Goal: Task Accomplishment & Management: Complete application form

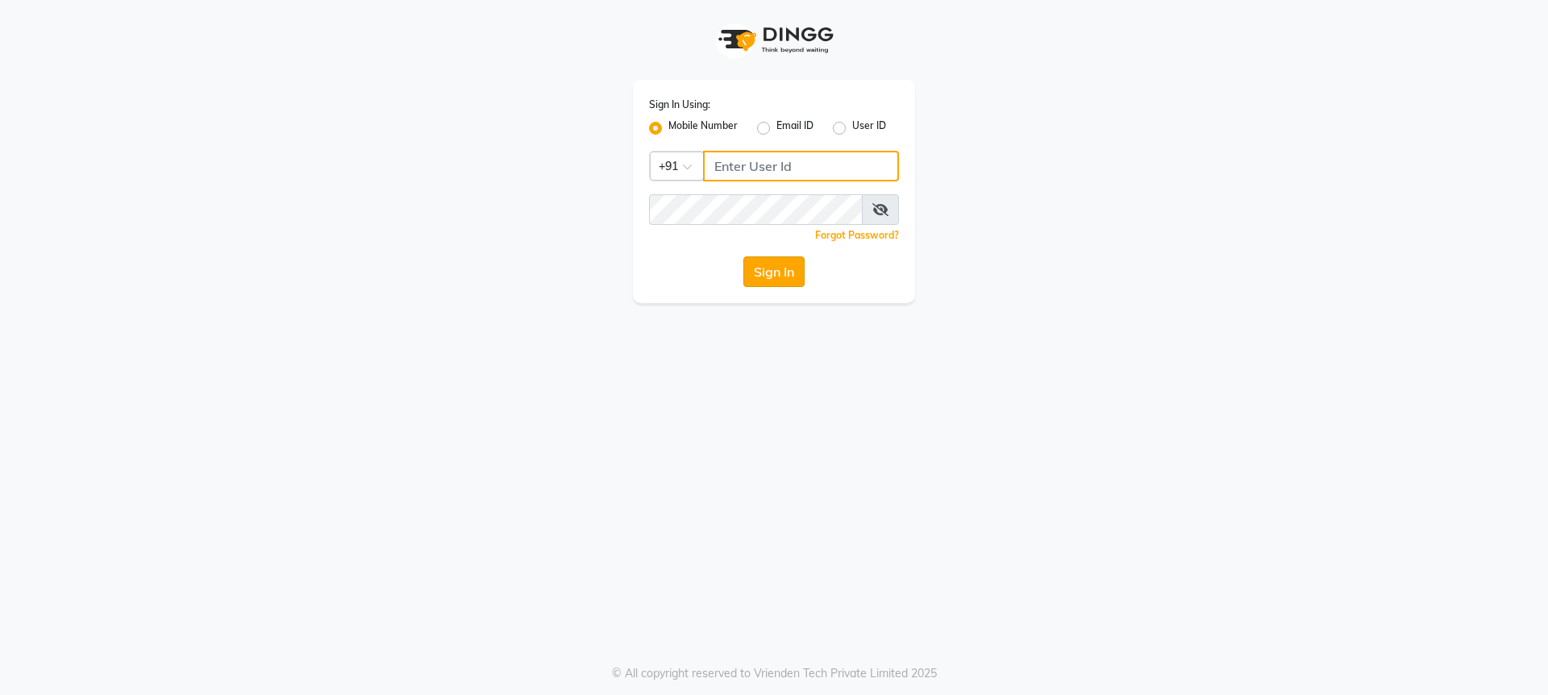
type input "8076415012"
click at [776, 272] on button "Sign In" at bounding box center [773, 271] width 61 height 31
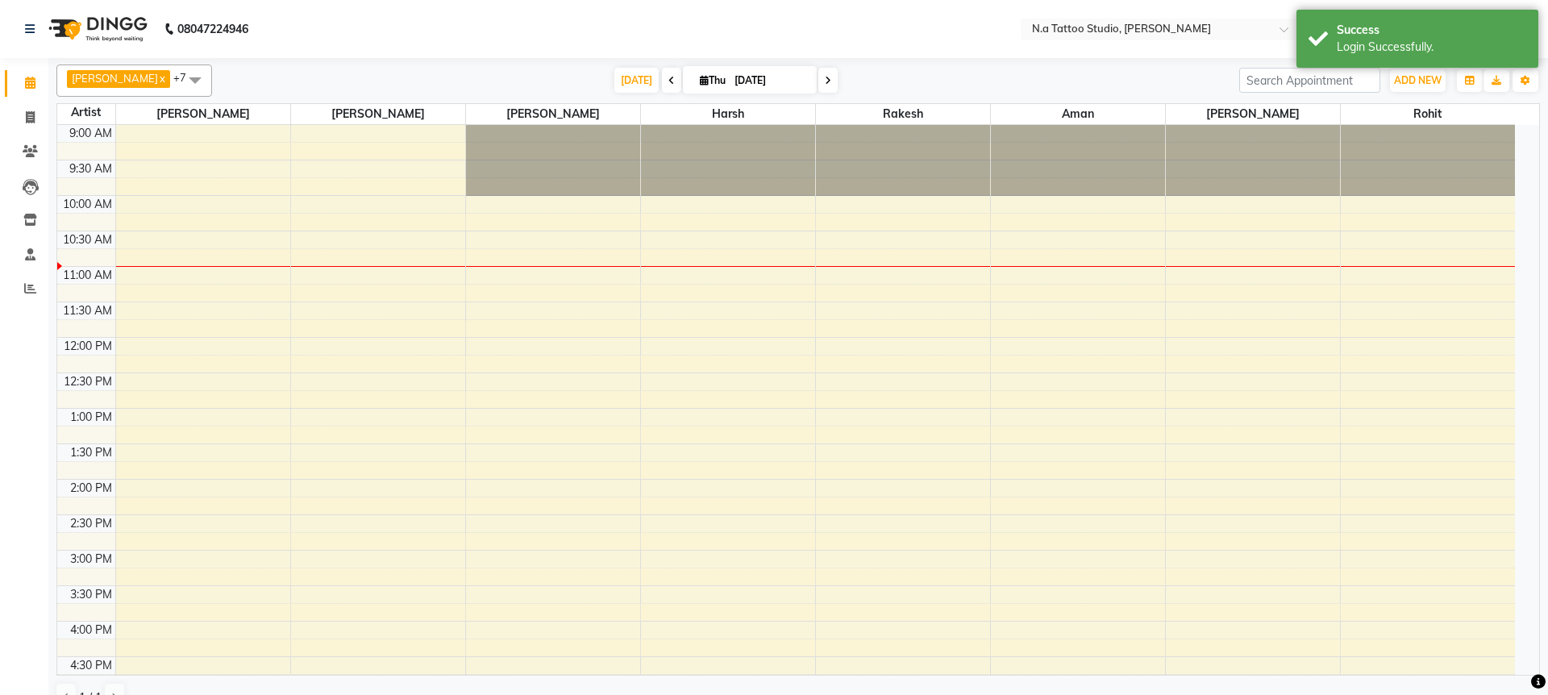
select select "en"
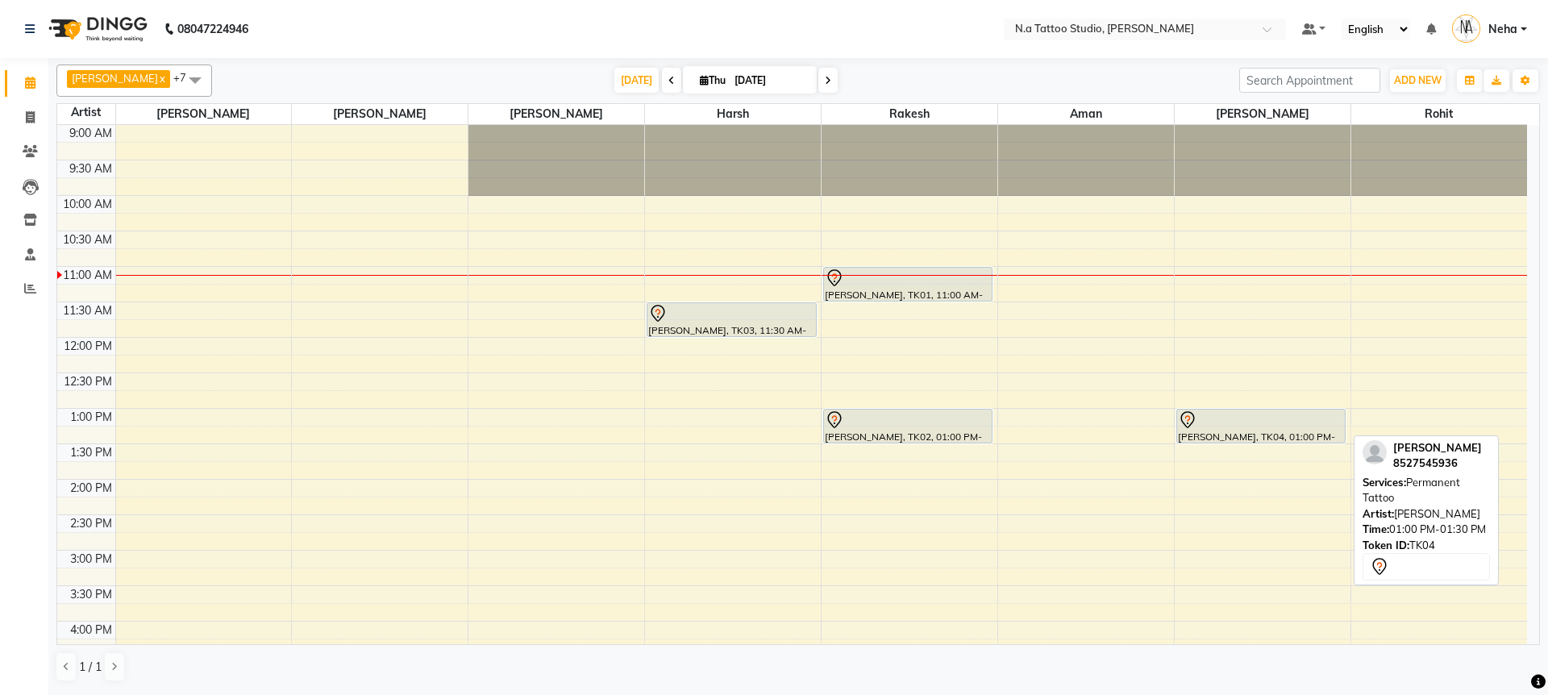
click at [1267, 415] on div at bounding box center [1261, 419] width 166 height 19
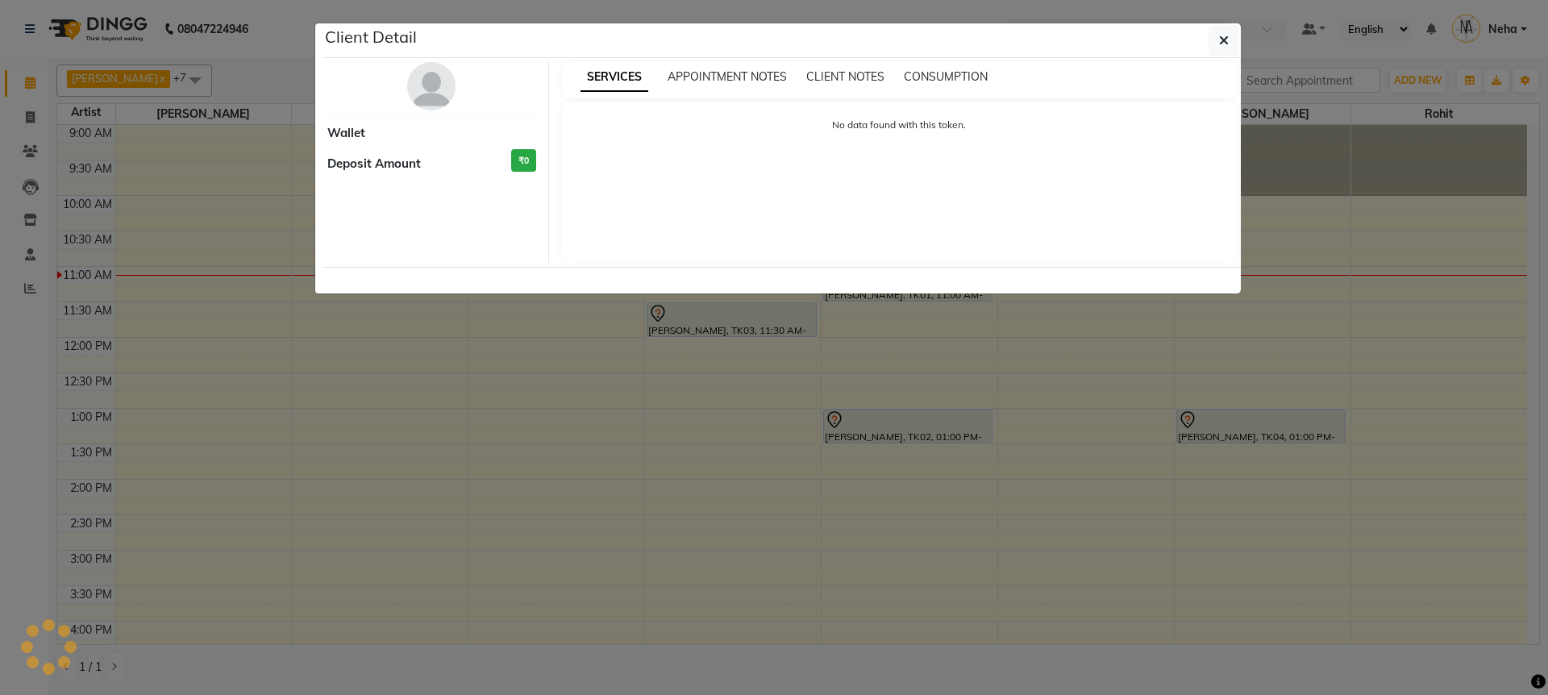
select select "7"
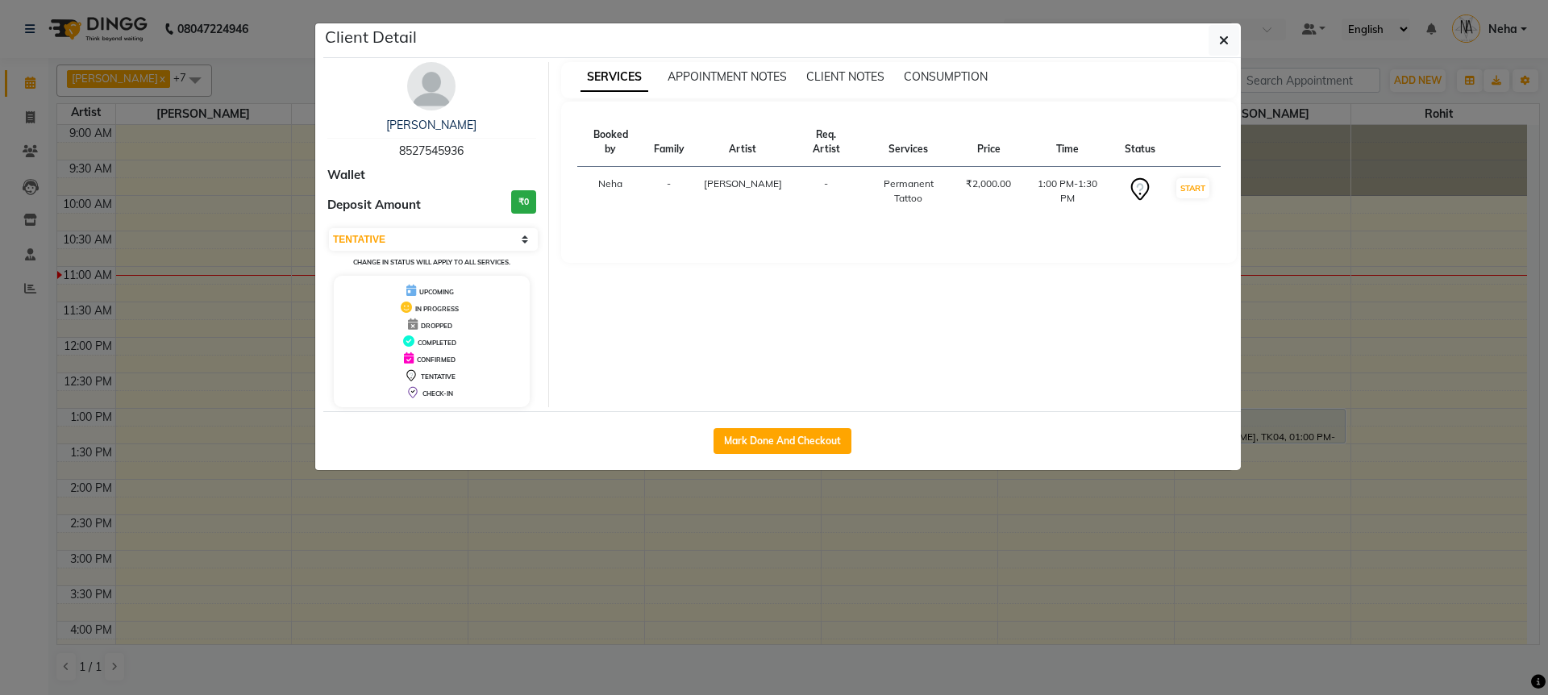
drag, startPoint x: 398, startPoint y: 151, endPoint x: 484, endPoint y: 157, distance: 86.5
click at [484, 157] on div "[PERSON_NAME] 8527545936" at bounding box center [431, 138] width 209 height 43
copy span "8527545936"
click at [1221, 39] on icon "button" at bounding box center [1224, 40] width 10 height 13
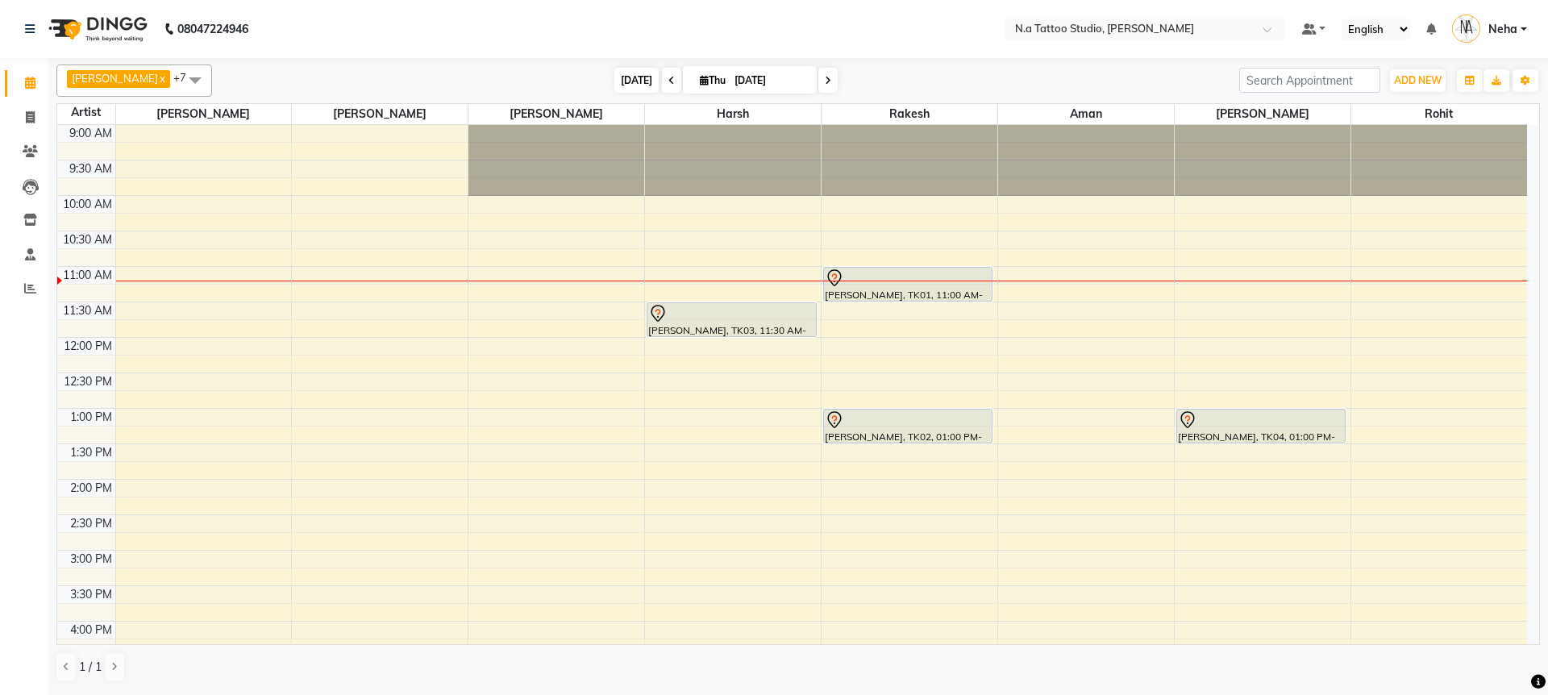
click at [636, 79] on span "[DATE]" at bounding box center [636, 80] width 44 height 25
click at [621, 78] on span "[DATE]" at bounding box center [636, 80] width 44 height 25
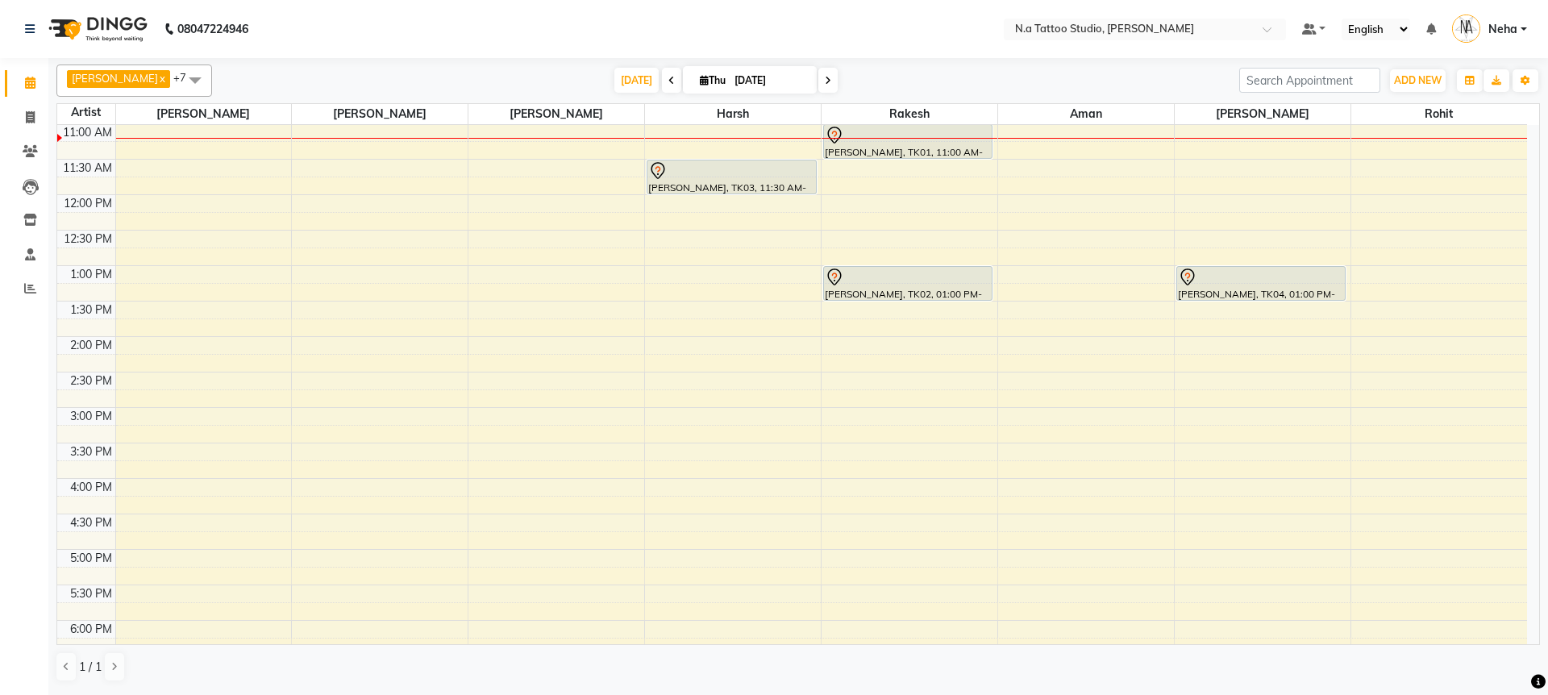
click at [825, 77] on icon at bounding box center [828, 81] width 6 height 10
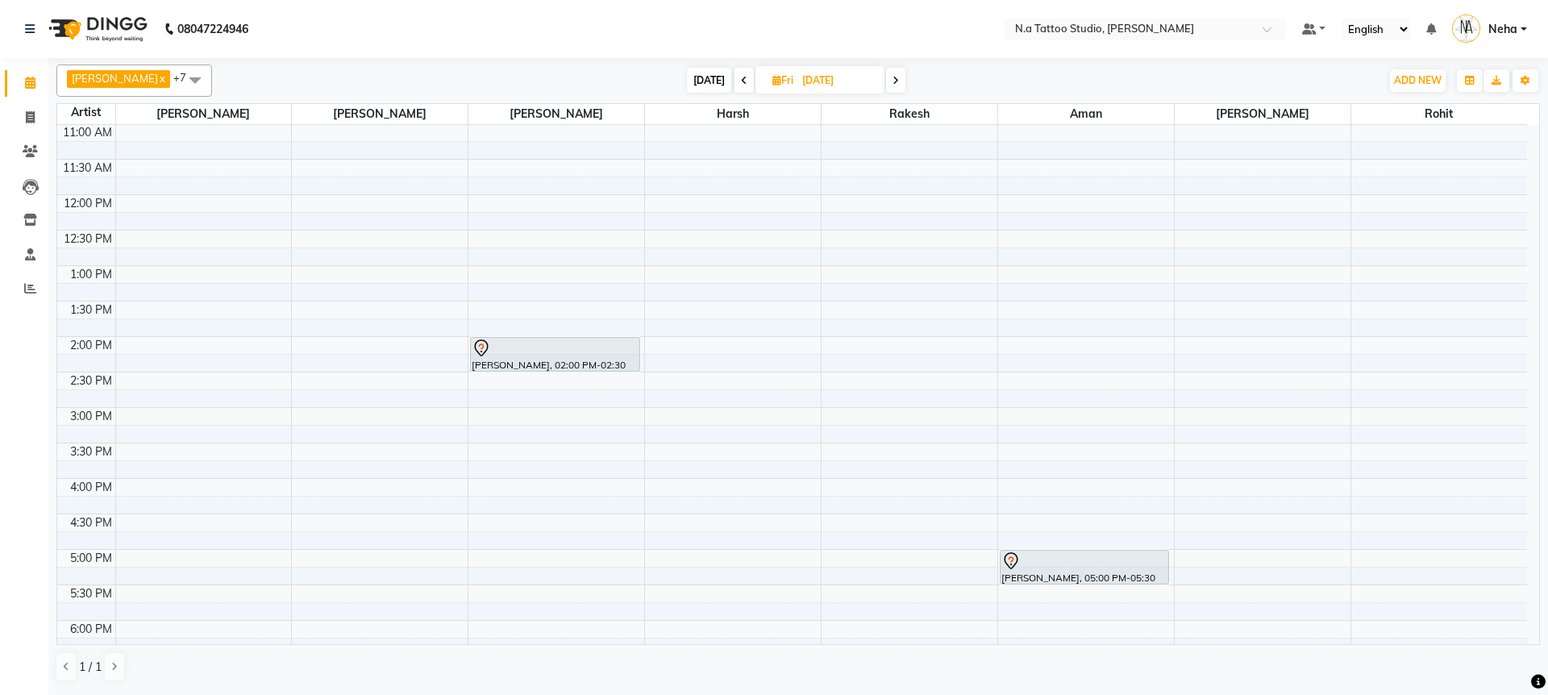
click at [893, 79] on icon at bounding box center [896, 81] width 6 height 10
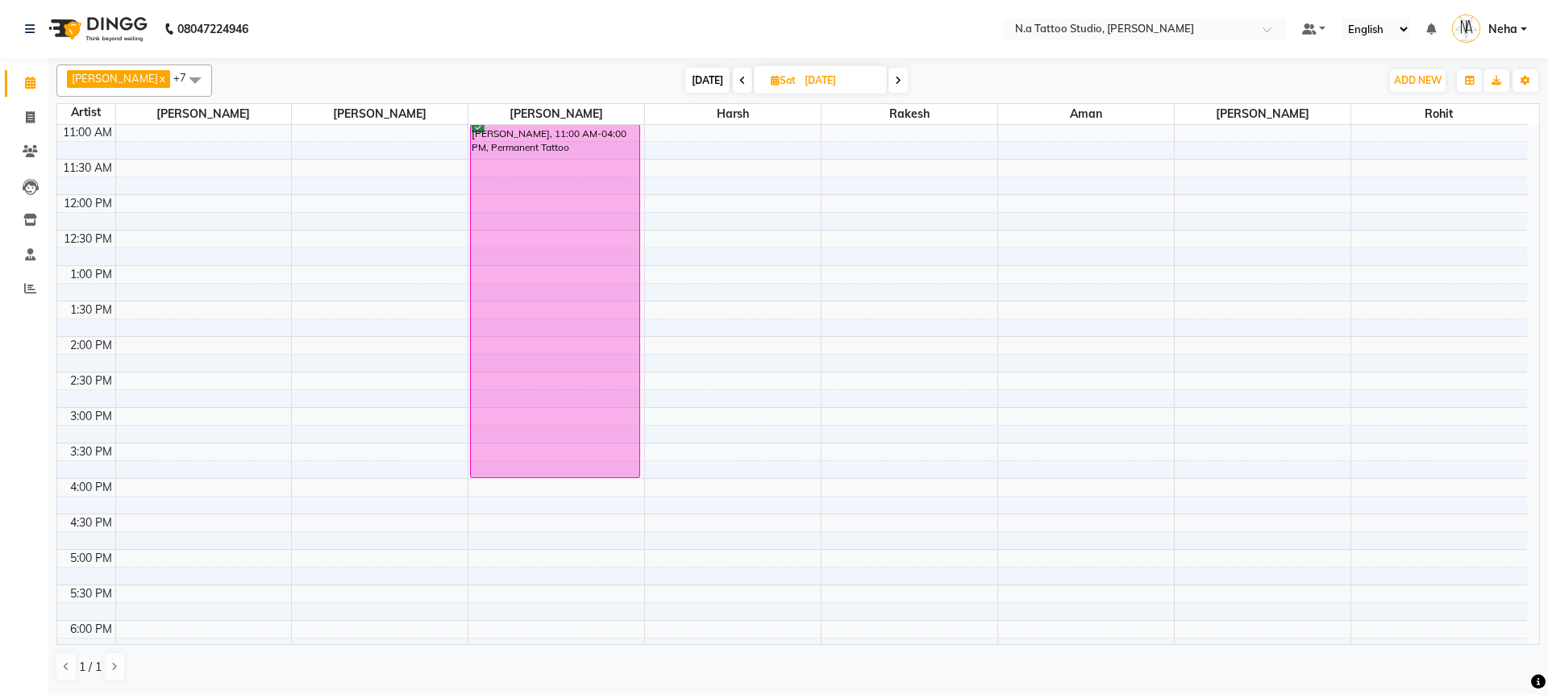
click at [739, 76] on icon at bounding box center [742, 81] width 6 height 10
type input "[DATE]"
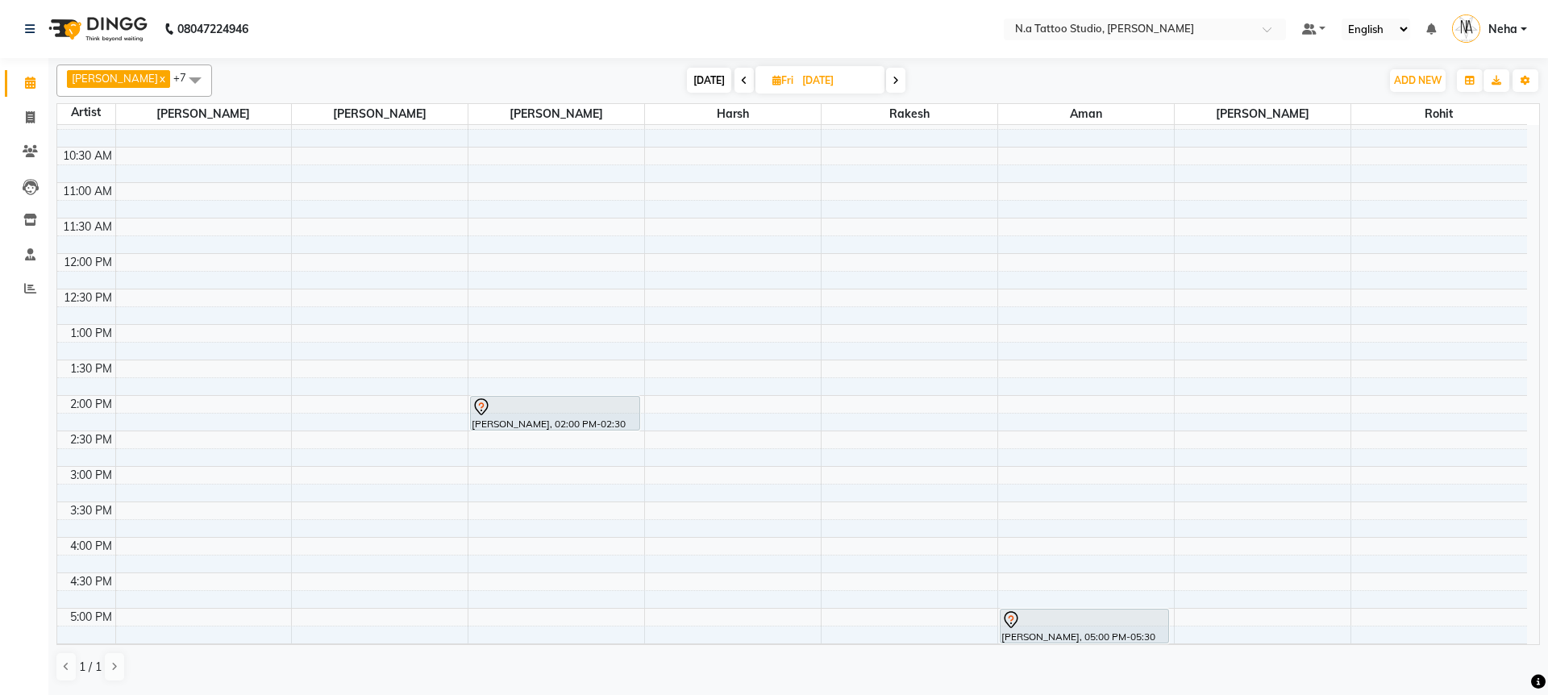
scroll to position [0, 0]
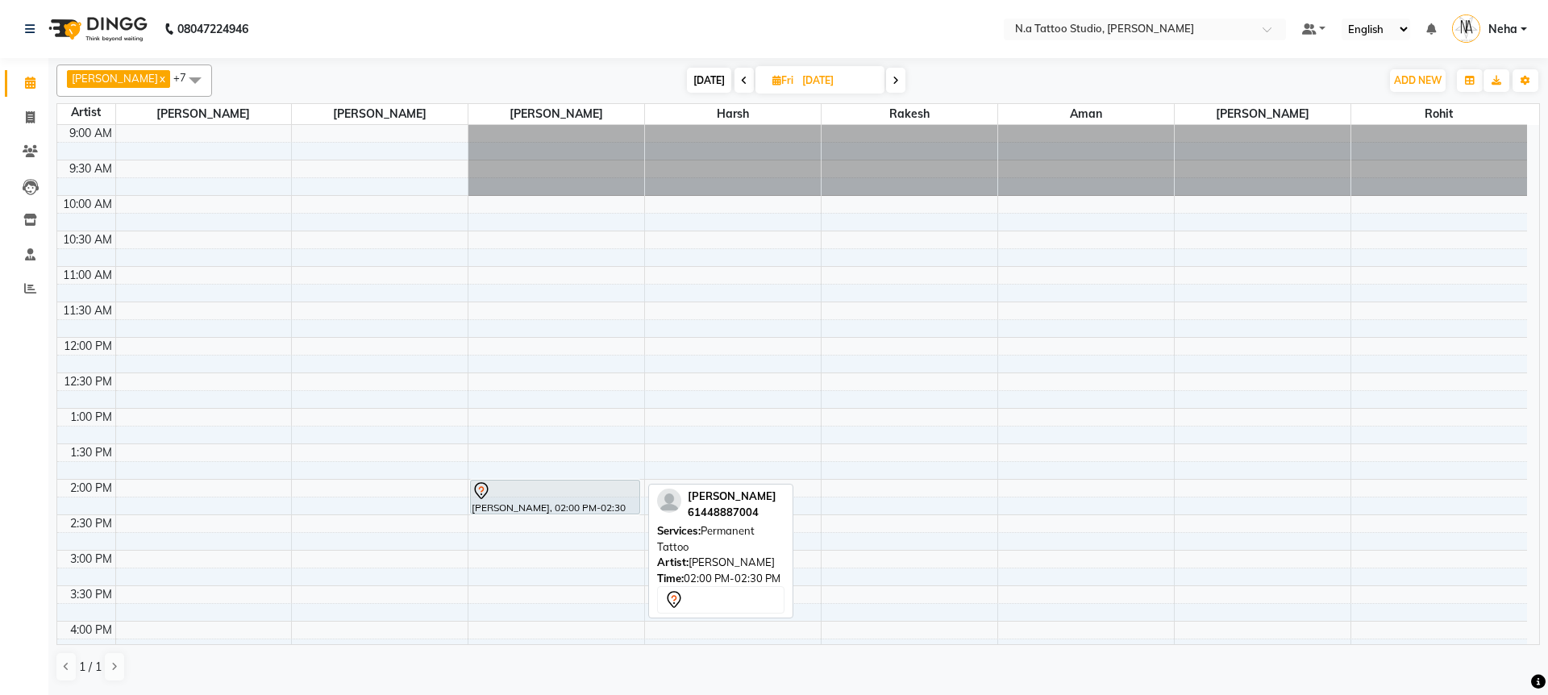
click at [527, 506] on div "[PERSON_NAME], 02:00 PM-02:30 PM, Permanent Tattoo" at bounding box center [555, 497] width 168 height 33
select select "7"
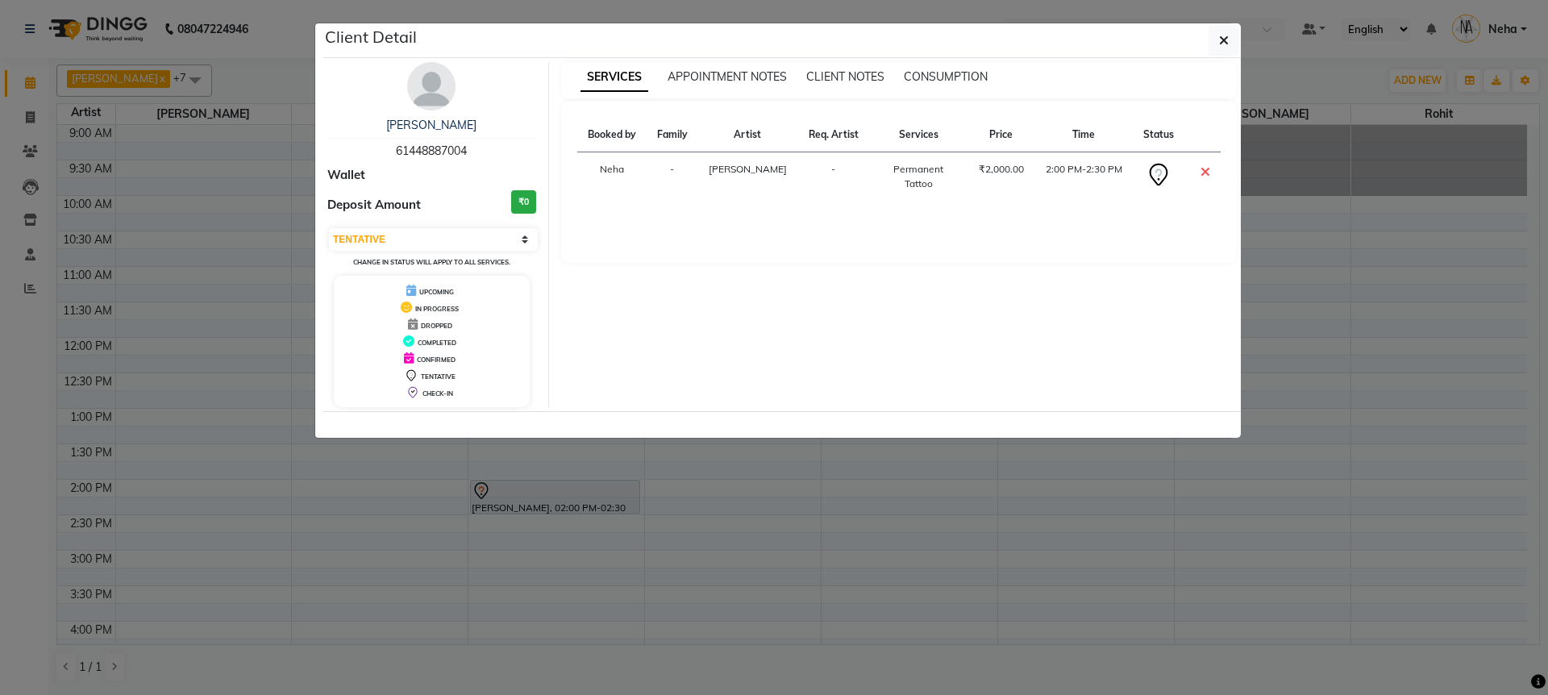
drag, startPoint x: 494, startPoint y: 152, endPoint x: 499, endPoint y: 139, distance: 13.0
click at [323, 164] on div "[PERSON_NAME] 61448887004 Wallet Deposit Amount ₹0 Select CONFIRMED TENTATIVE C…" at bounding box center [432, 234] width 234 height 345
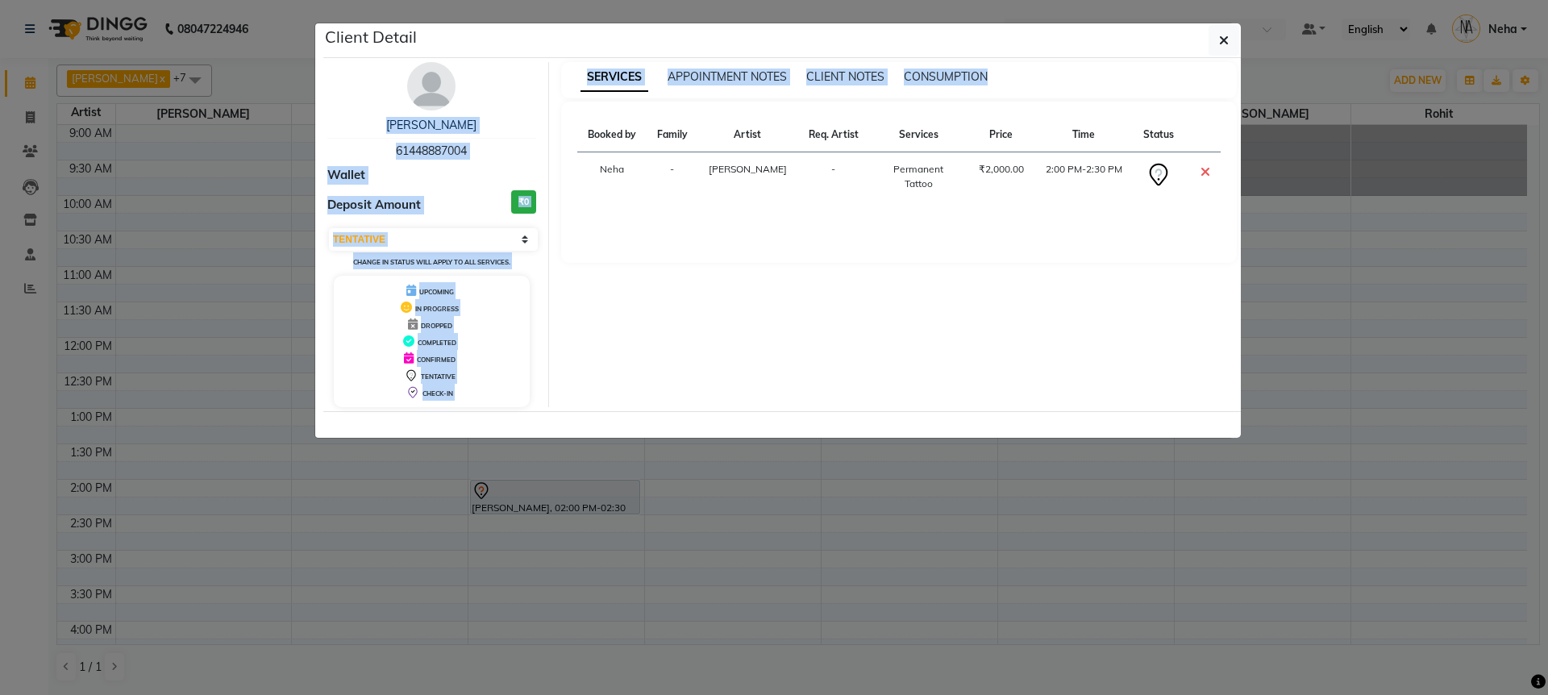
drag, startPoint x: 506, startPoint y: 137, endPoint x: 531, endPoint y: 144, distance: 25.3
click at [552, 144] on div "[PERSON_NAME] 61448887004 Wallet Deposit Amount ₹0 Select CONFIRMED TENTATIVE C…" at bounding box center [782, 234] width 934 height 345
click at [496, 148] on div "[PERSON_NAME] 61448887004" at bounding box center [431, 138] width 209 height 43
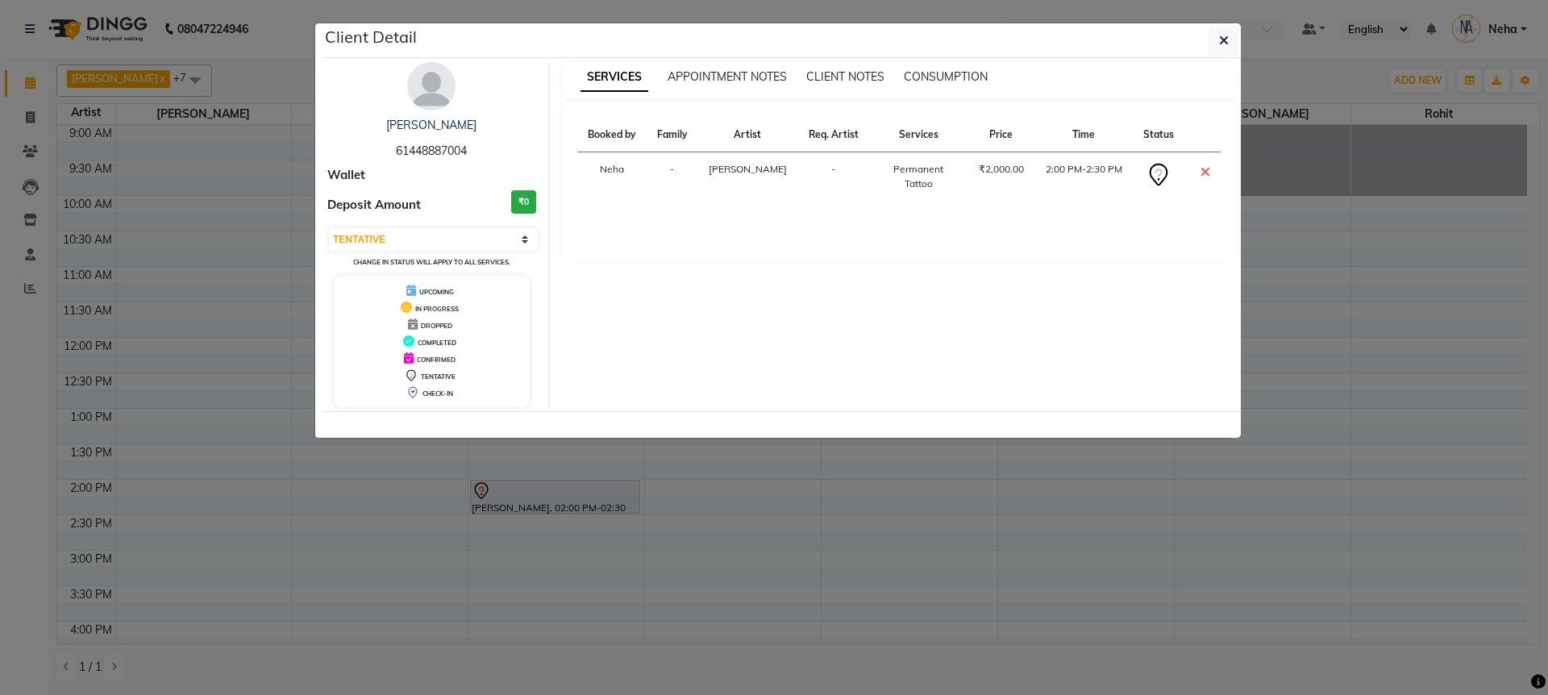
drag, startPoint x: 490, startPoint y: 149, endPoint x: 382, endPoint y: 150, distance: 108.0
click at [382, 150] on div "[PERSON_NAME] 61448887004" at bounding box center [431, 138] width 209 height 43
copy span "61448887004"
click at [1230, 35] on button "button" at bounding box center [1224, 40] width 31 height 31
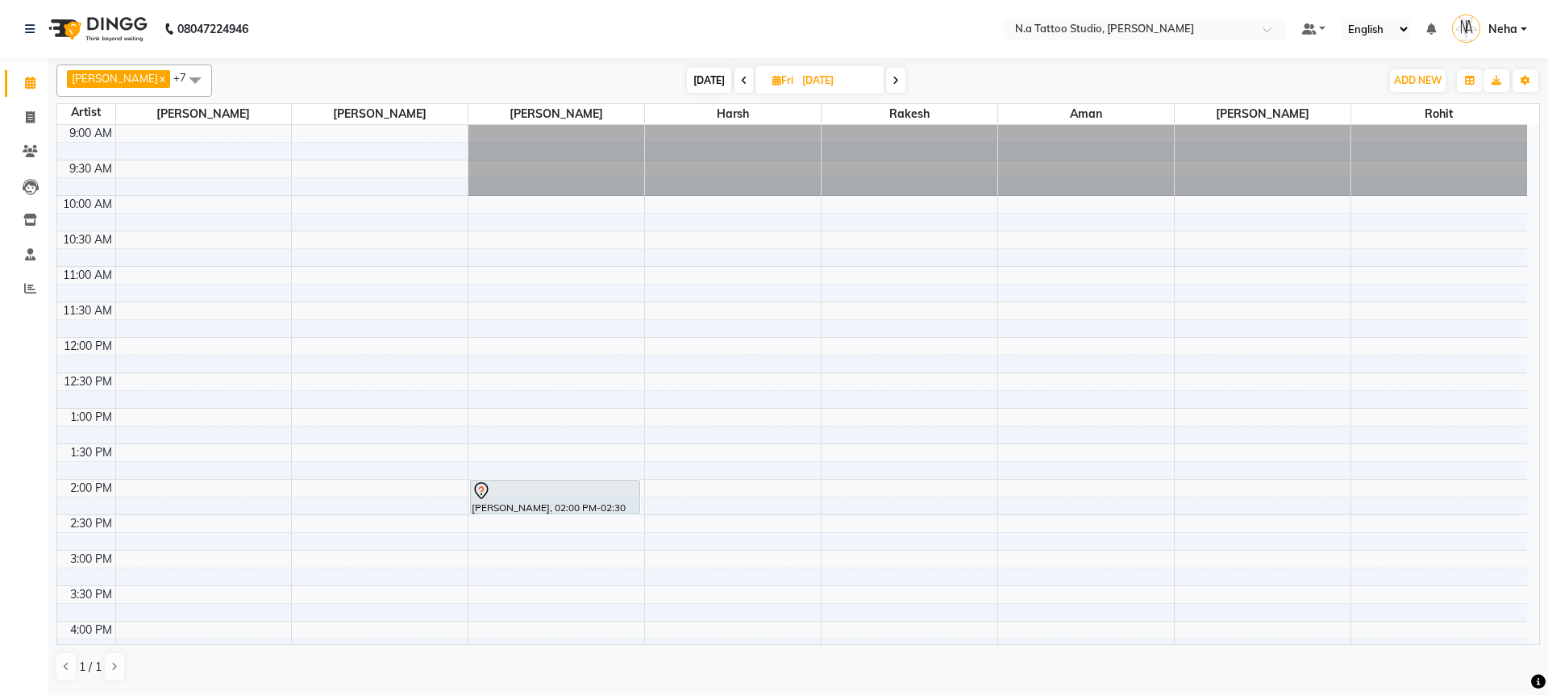
click at [699, 83] on span "[DATE]" at bounding box center [709, 80] width 44 height 25
type input "[DATE]"
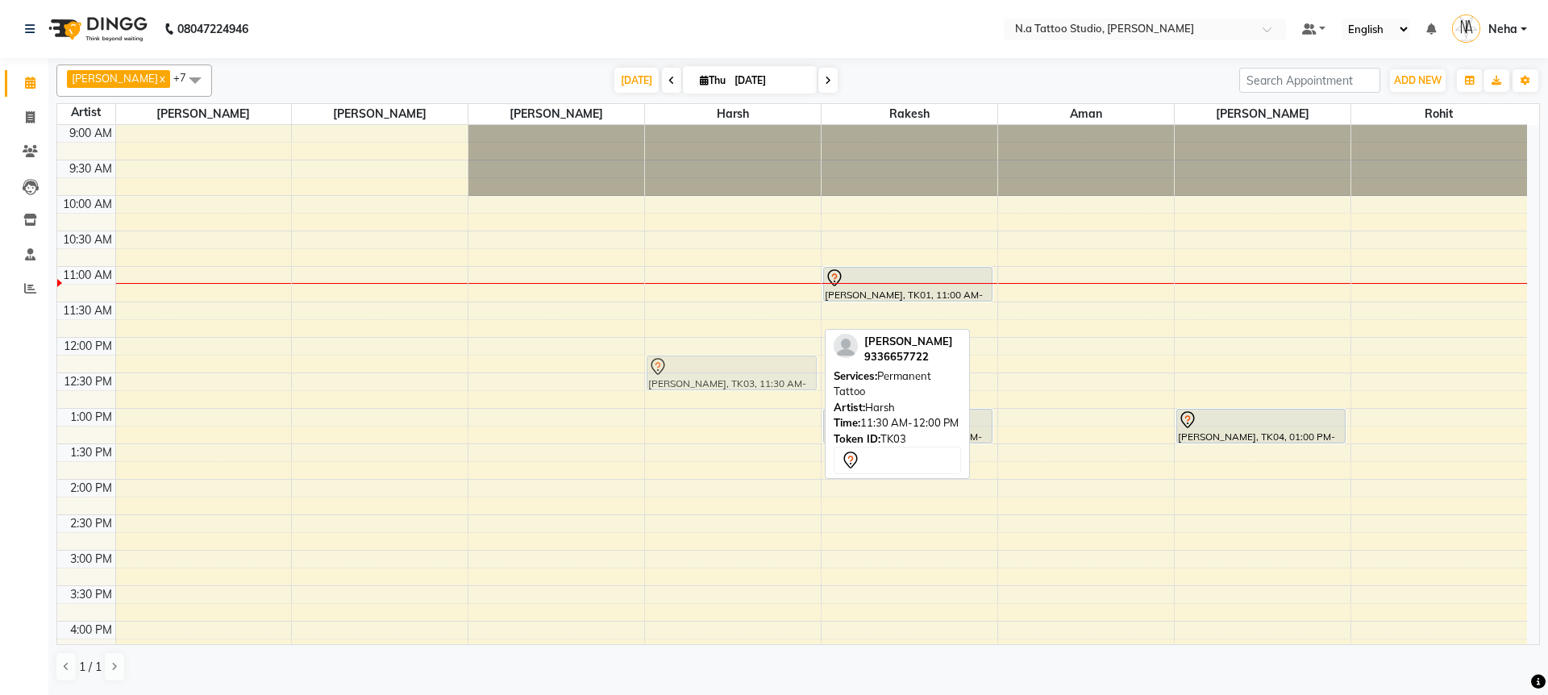
drag, startPoint x: 741, startPoint y: 323, endPoint x: 734, endPoint y: 376, distance: 52.9
click at [734, 376] on div "[PERSON_NAME], TK03, 11:30 AM-12:00 PM, Permanent Tattoo [PERSON_NAME], TK03, 1…" at bounding box center [733, 586] width 176 height 922
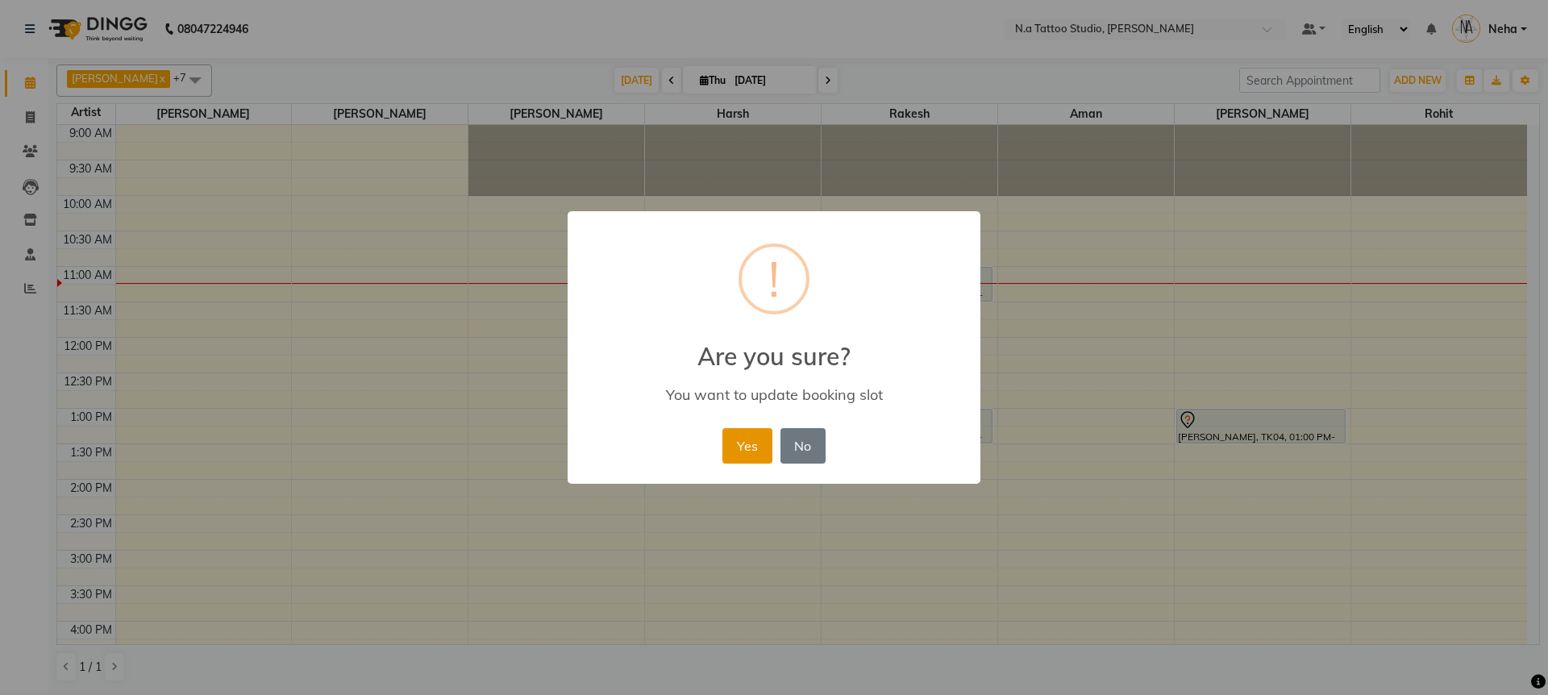
click at [749, 436] on button "Yes" at bounding box center [746, 445] width 49 height 35
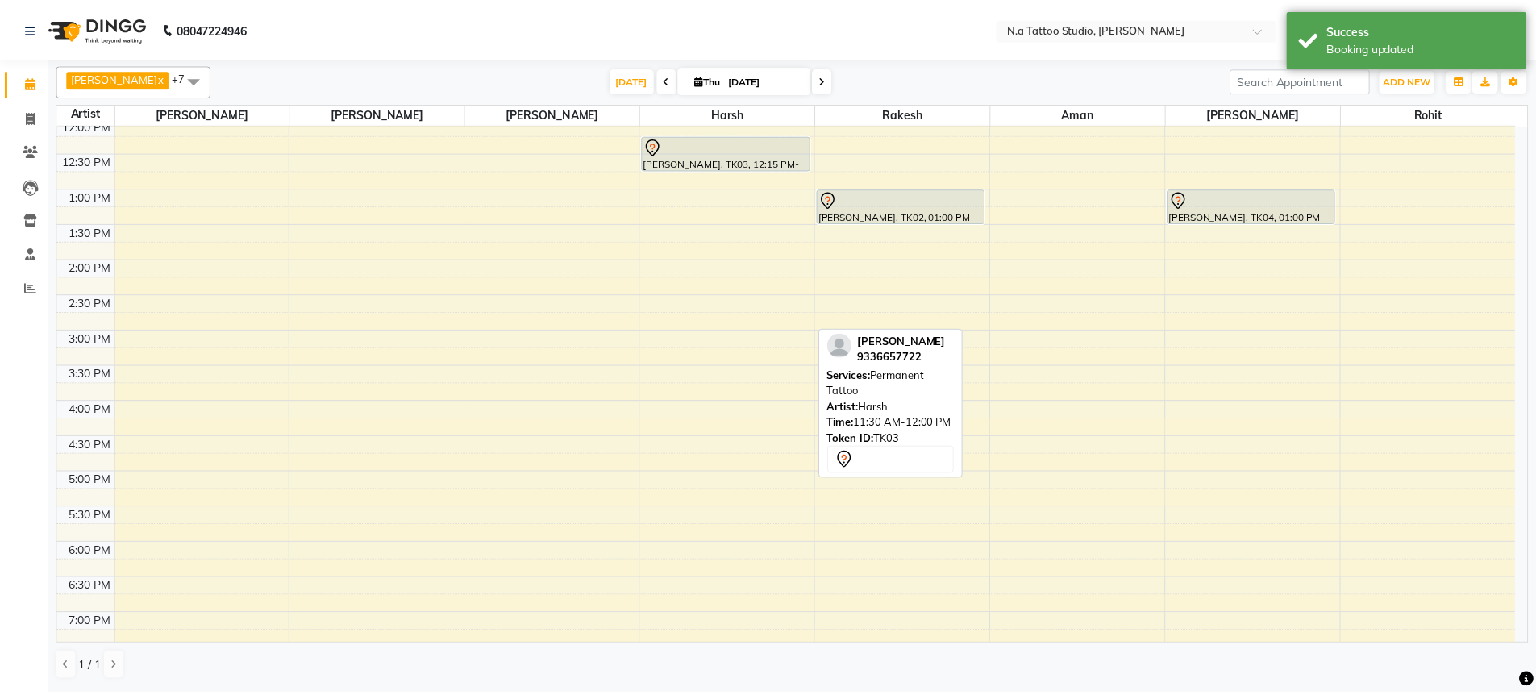
scroll to position [219, 0]
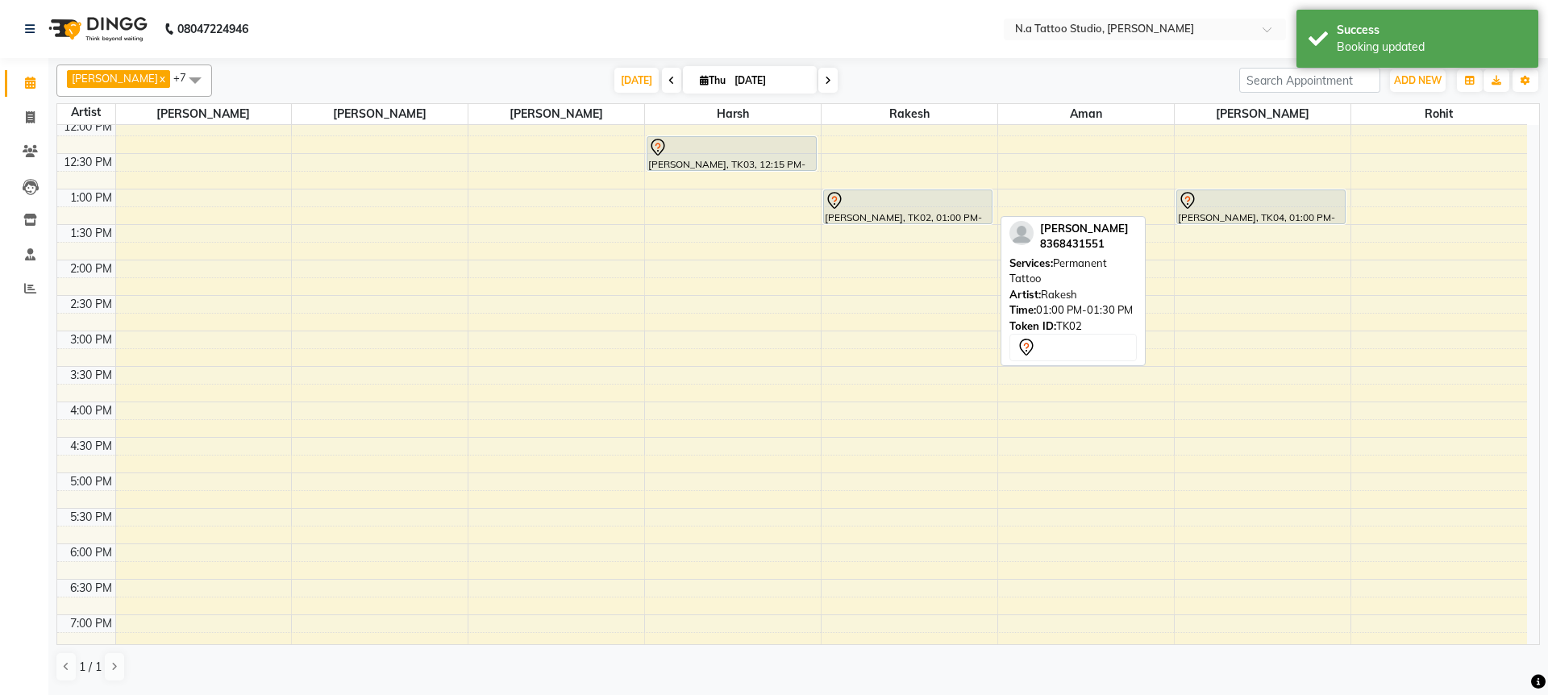
click at [909, 216] on div "[PERSON_NAME], TK02, 01:00 PM-01:30 PM, Permanent Tattoo" at bounding box center [908, 206] width 168 height 33
click at [909, 214] on div "[PERSON_NAME], TK02, 01:00 PM-01:30 PM, Permanent Tattoo" at bounding box center [908, 206] width 168 height 33
select select "7"
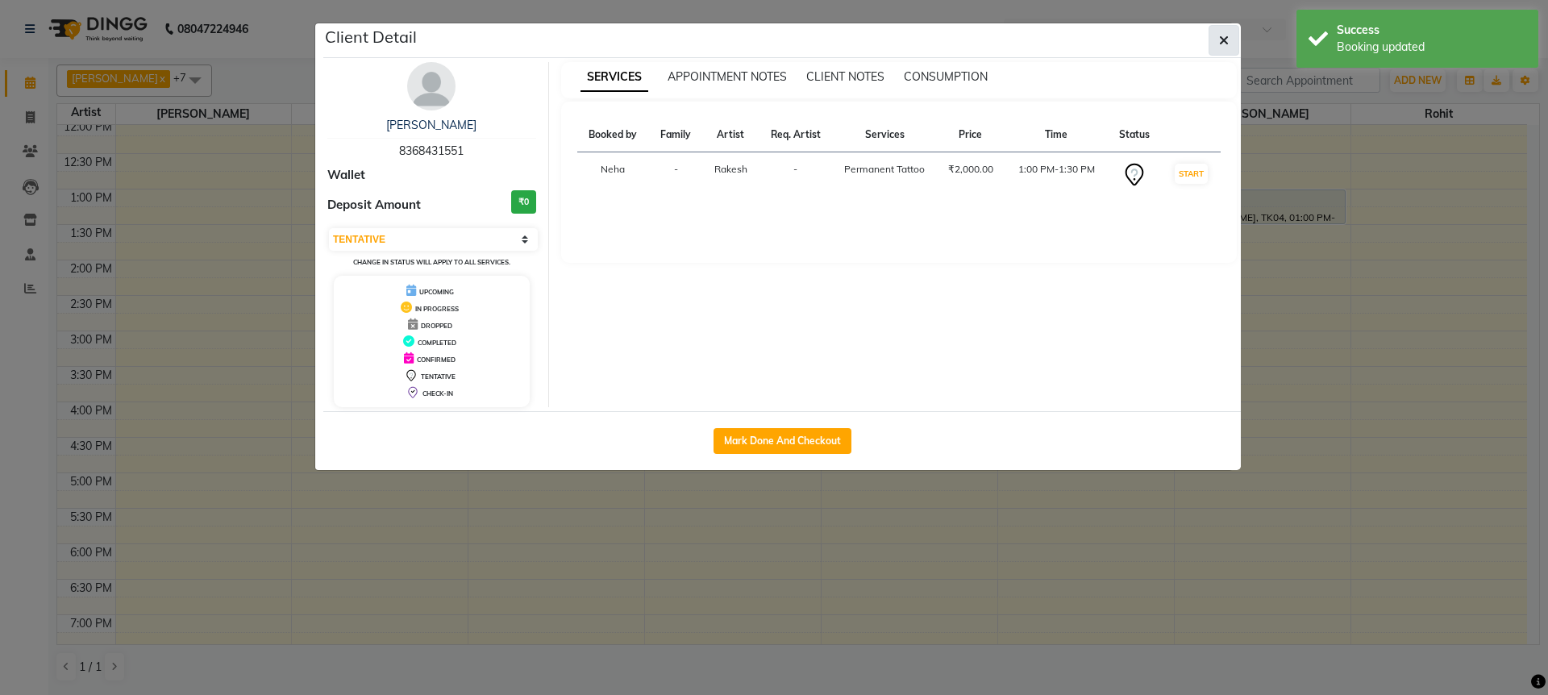
click at [1220, 46] on icon "button" at bounding box center [1224, 40] width 10 height 13
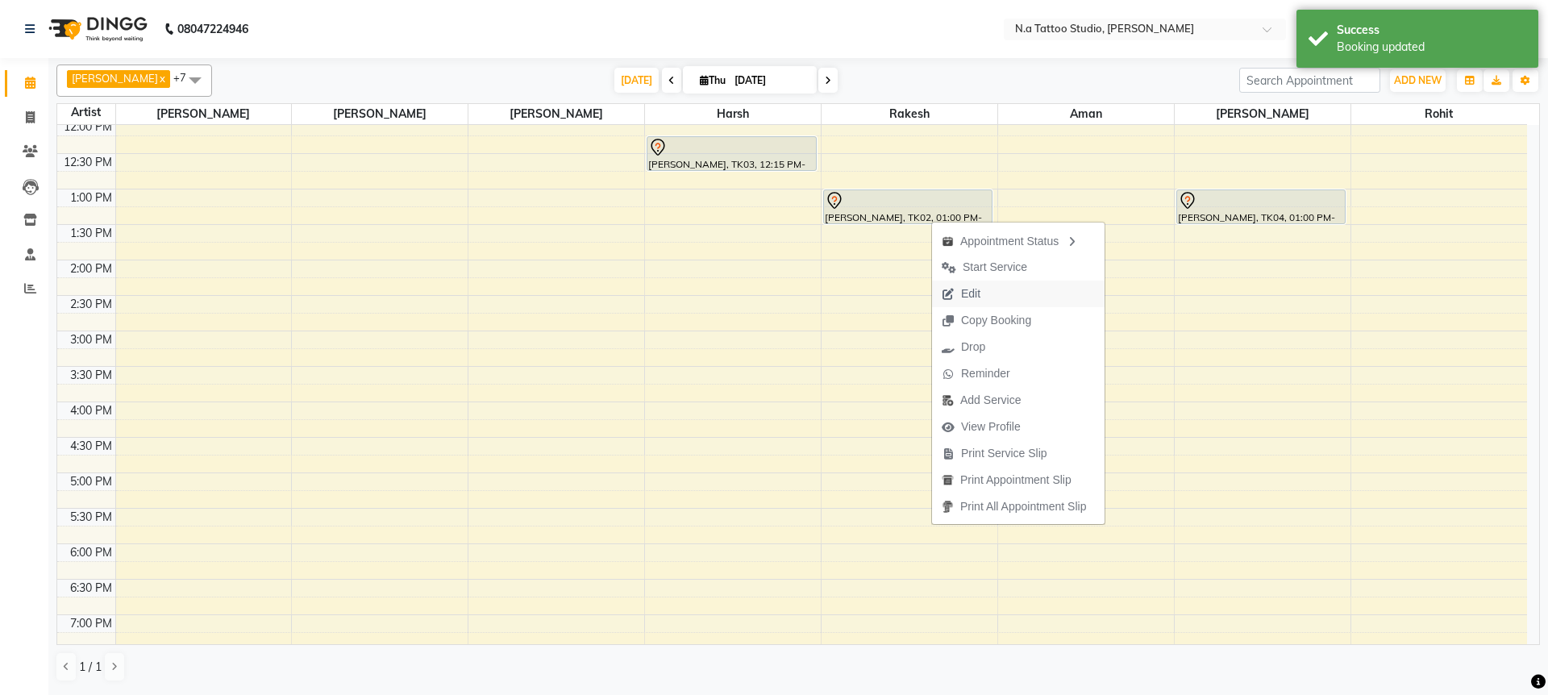
click at [980, 291] on span "Edit" at bounding box center [970, 293] width 19 height 17
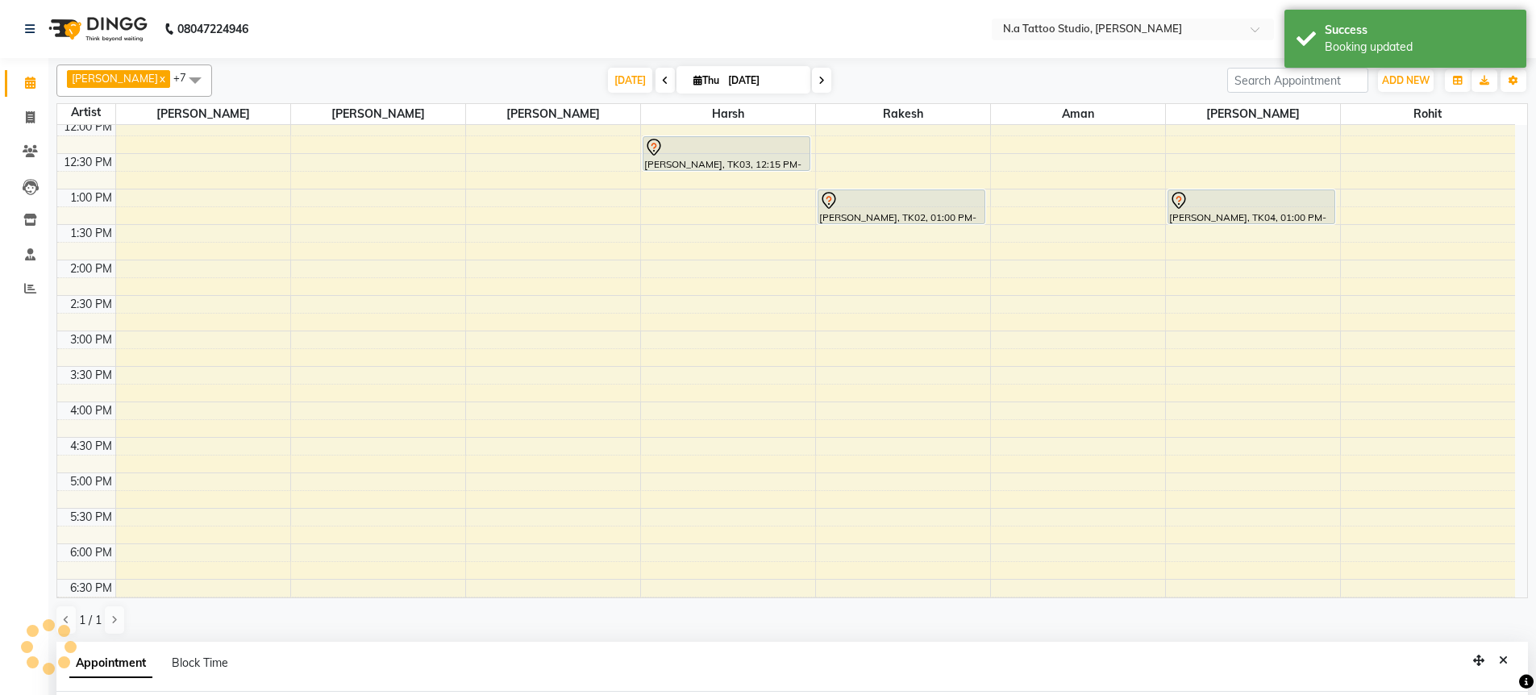
select select "tentative"
type input "[DATE]"
select select "780"
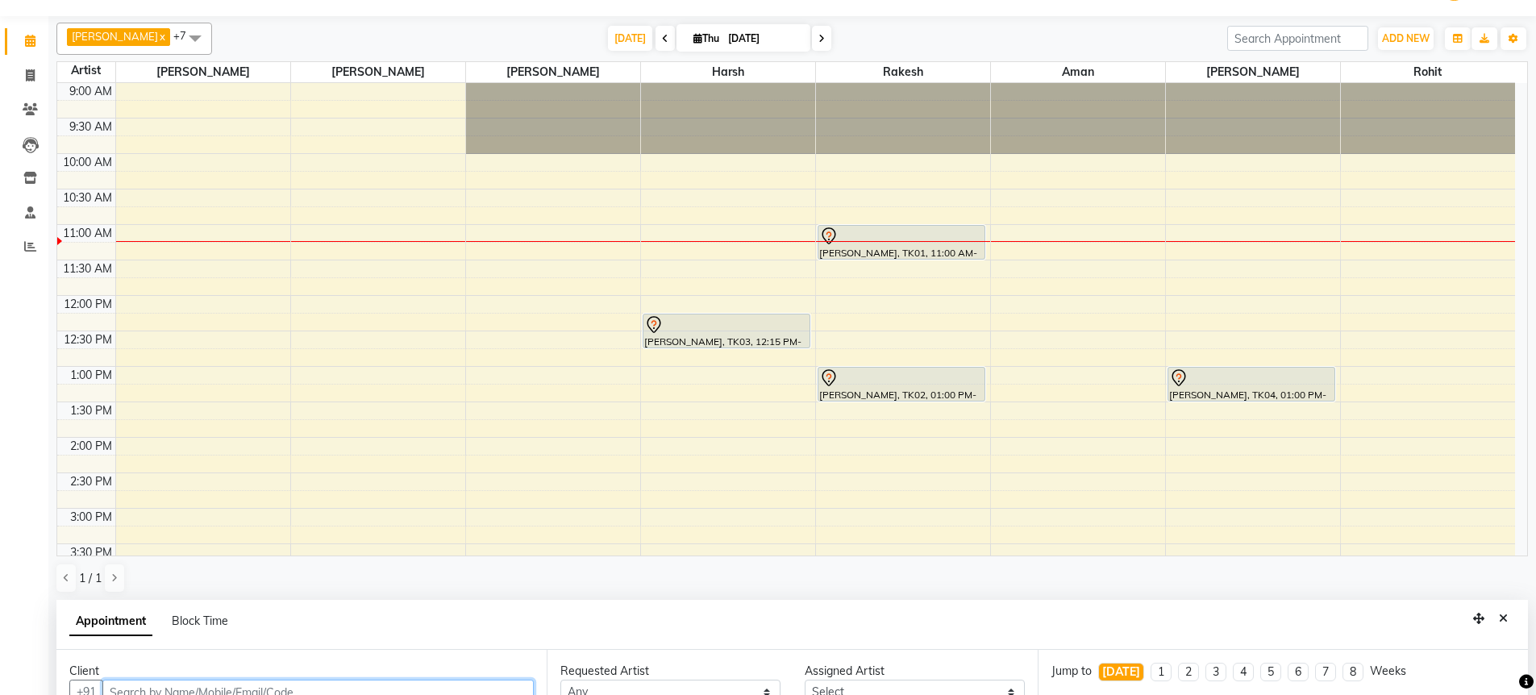
select select "59453"
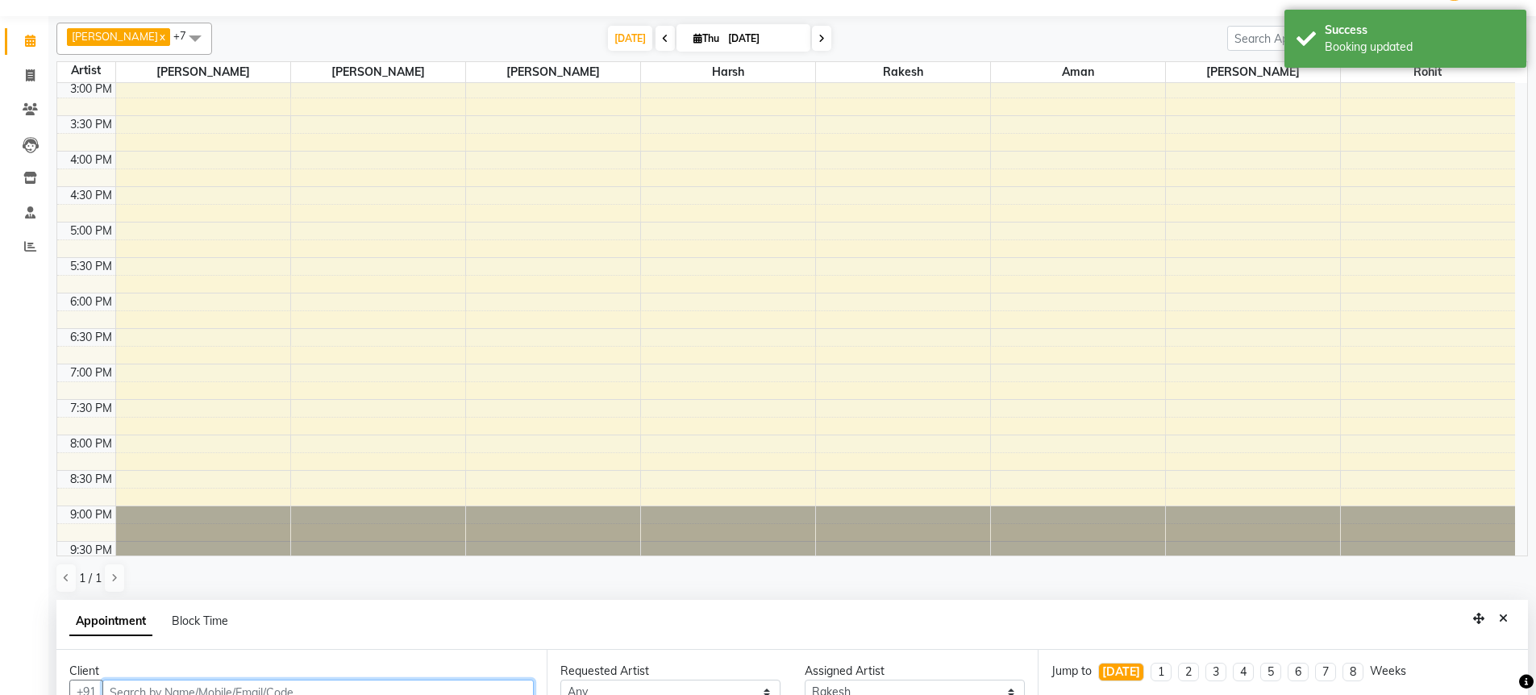
select select "1982"
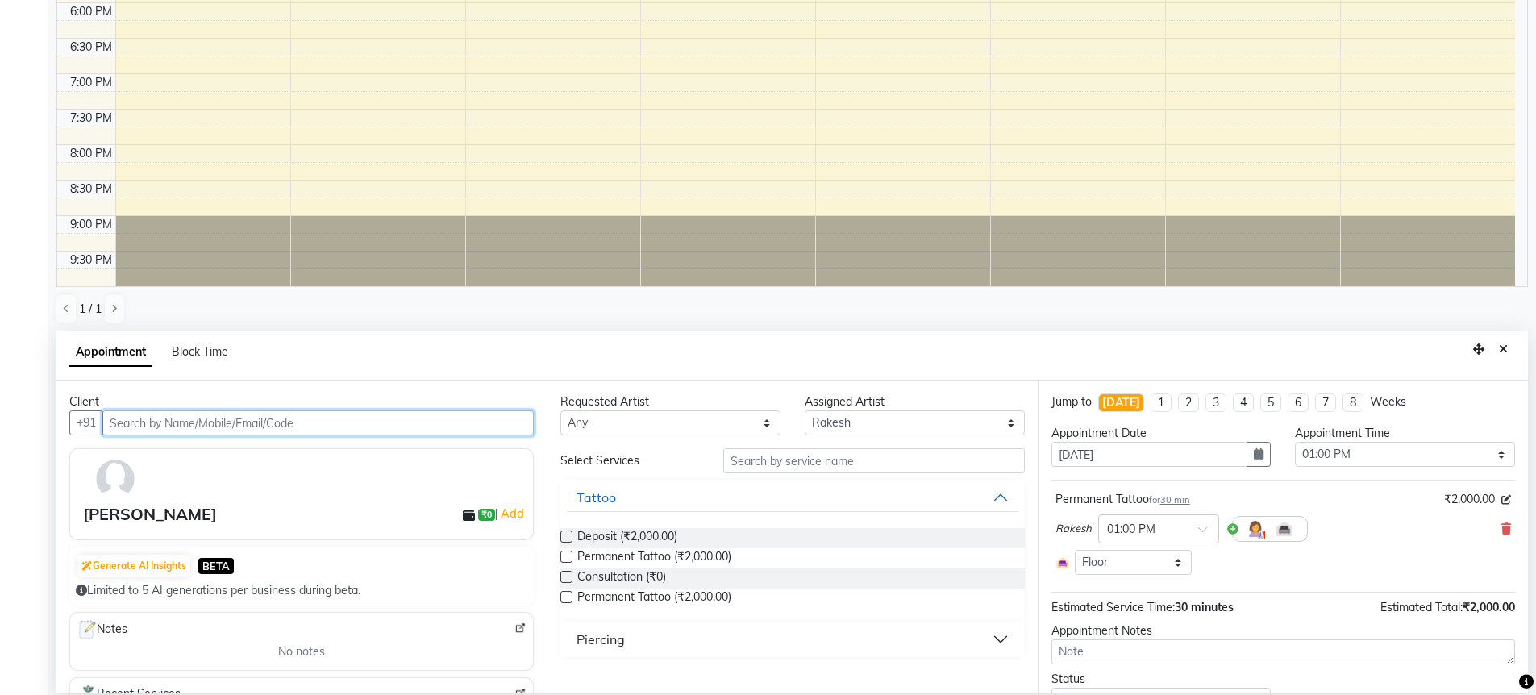
scroll to position [314, 0]
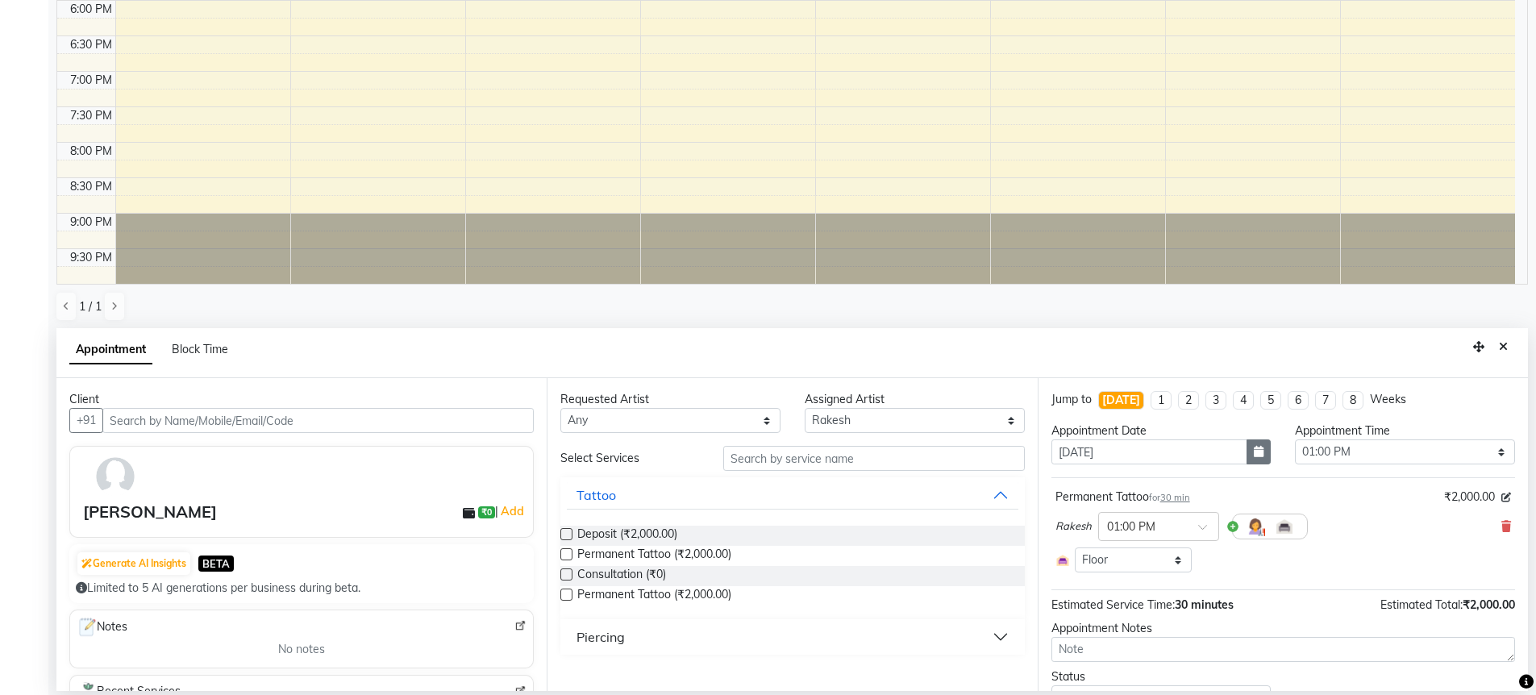
click at [1254, 454] on icon "button" at bounding box center [1259, 451] width 10 height 11
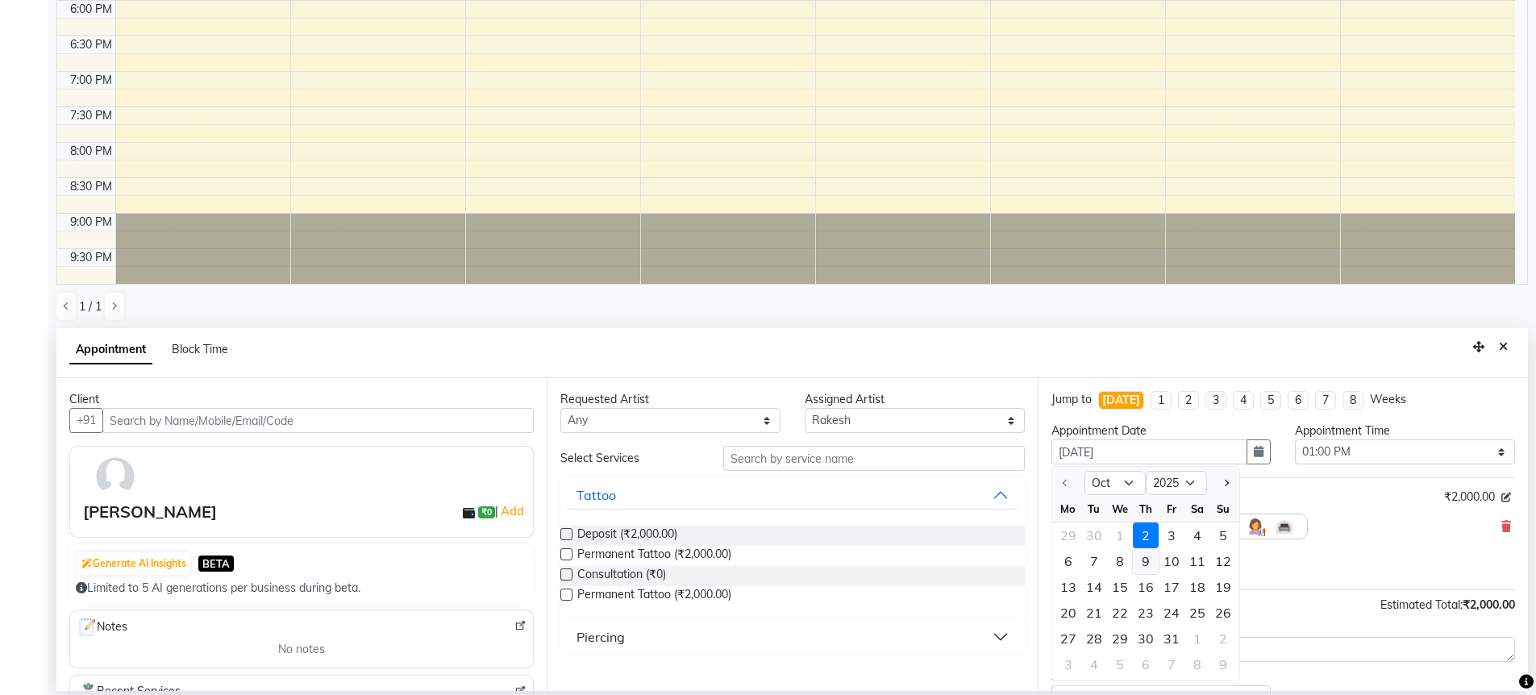
click at [1145, 562] on div "9" at bounding box center [1146, 561] width 26 height 26
type input "[DATE]"
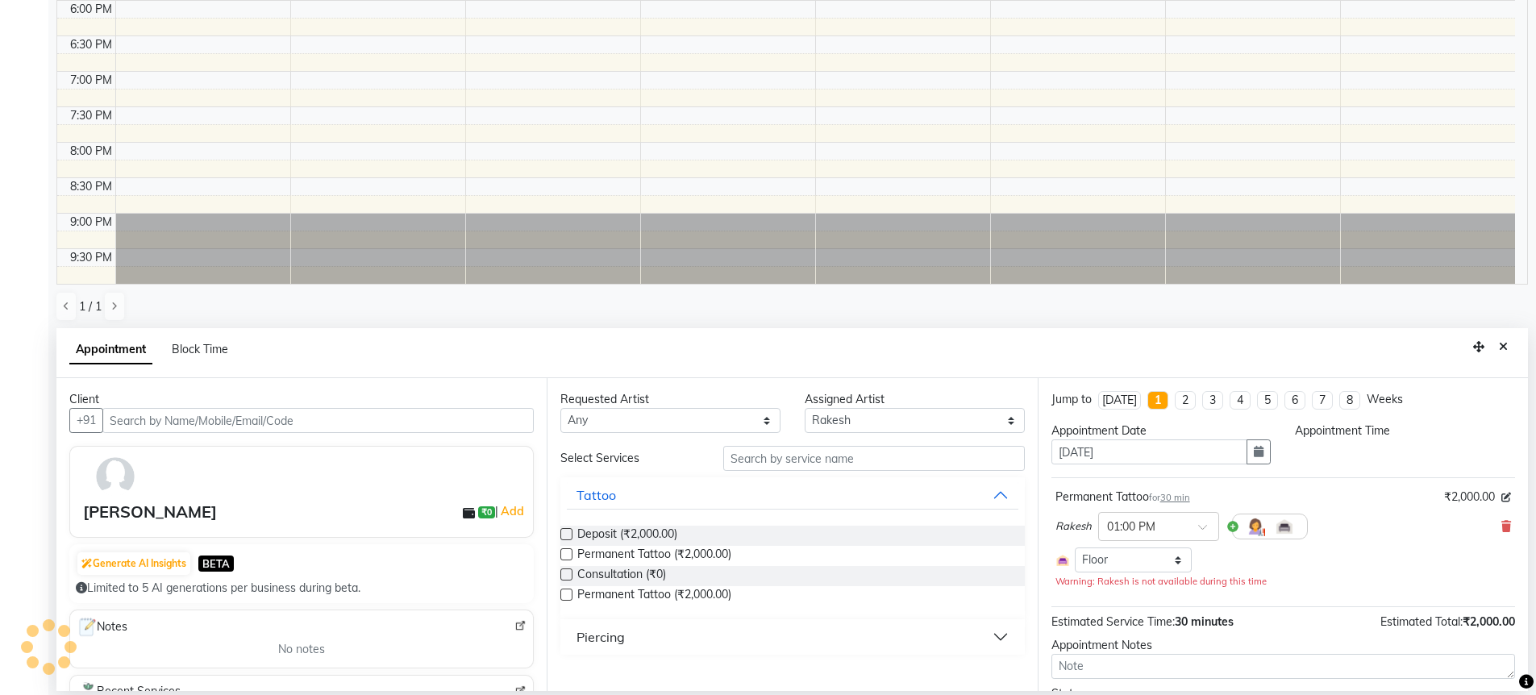
scroll to position [0, 0]
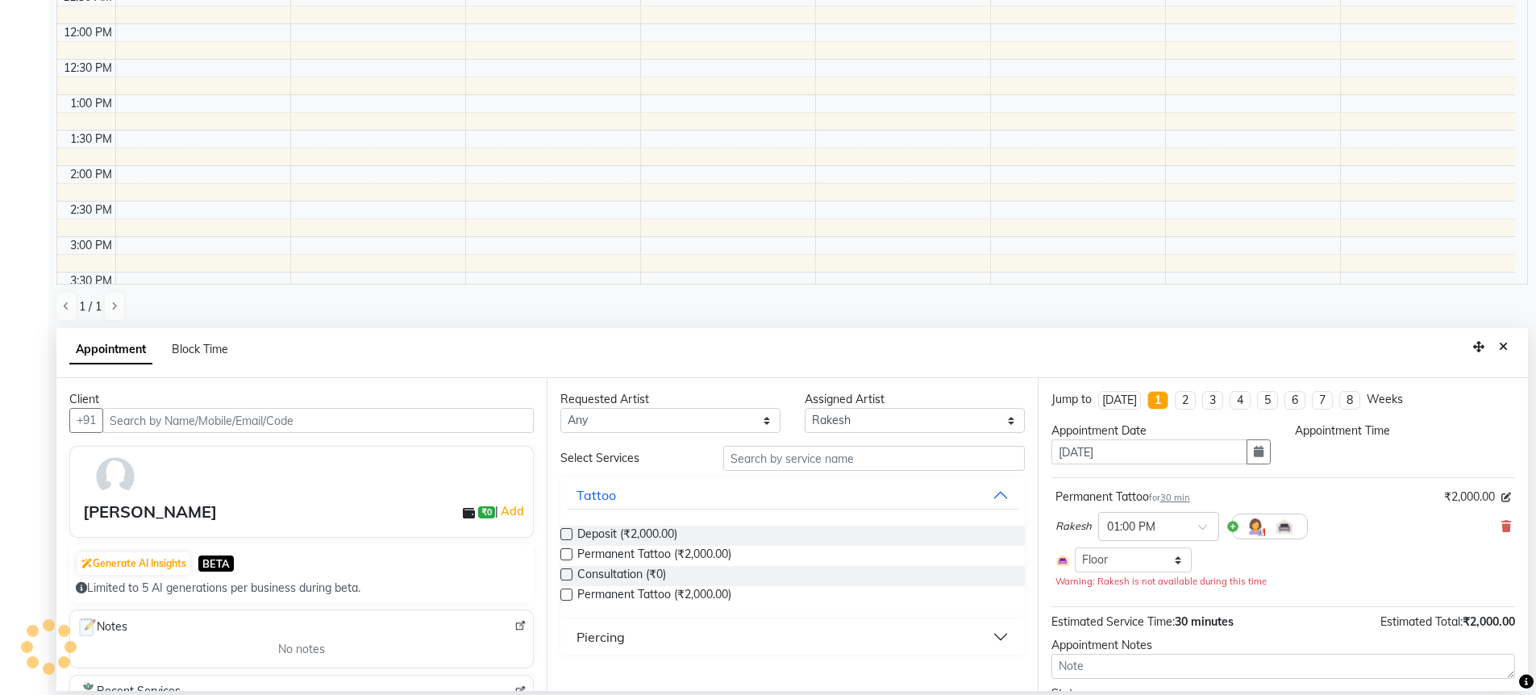
select select "780"
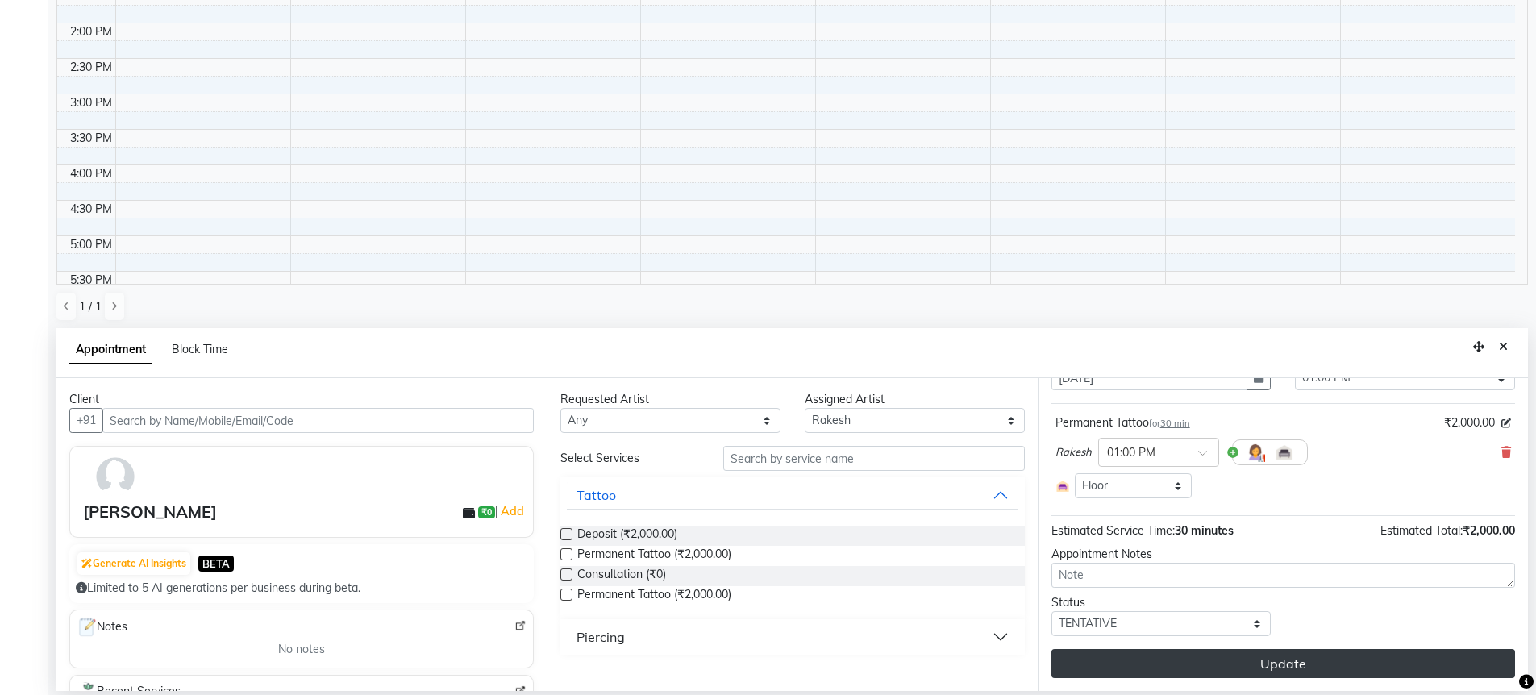
scroll to position [74, 0]
click at [1271, 659] on button "Update" at bounding box center [1283, 663] width 464 height 29
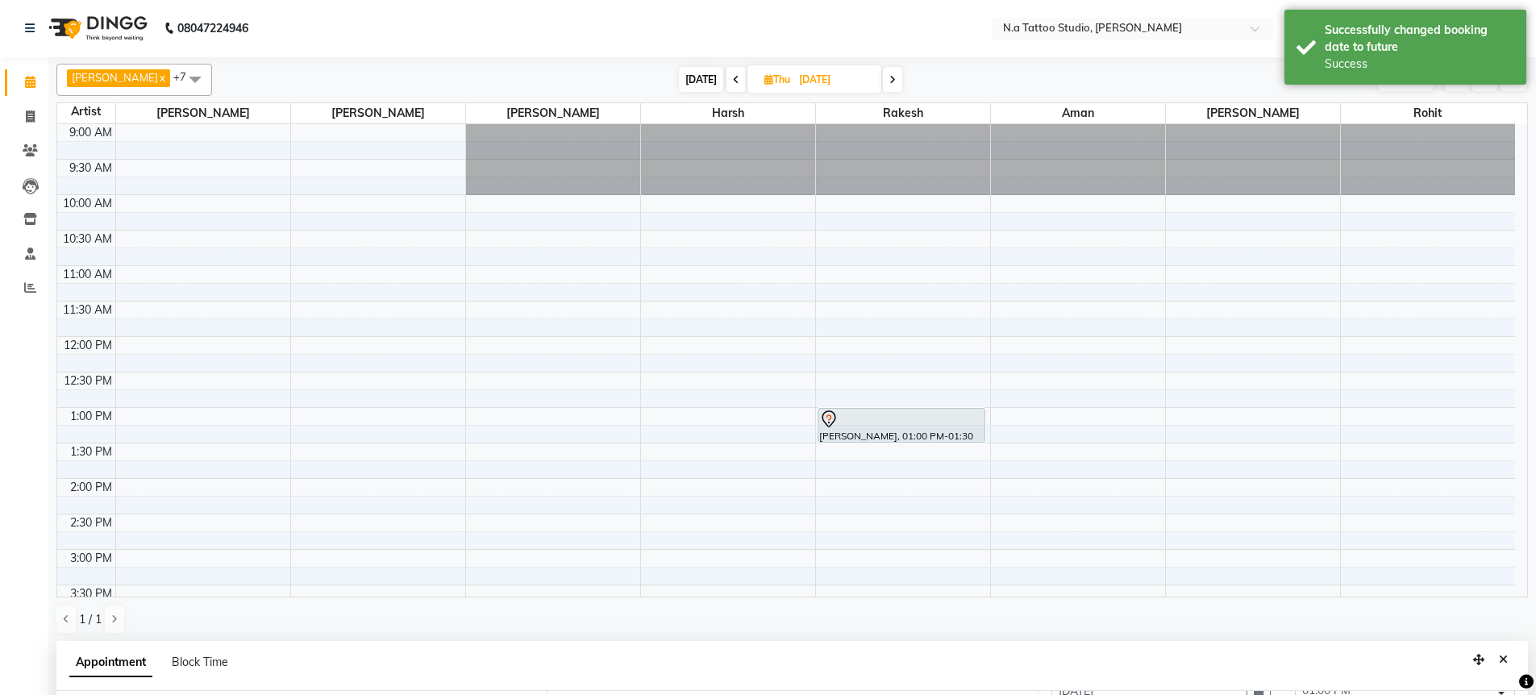
scroll to position [0, 0]
click at [698, 81] on span "[DATE]" at bounding box center [701, 80] width 44 height 25
type input "[DATE]"
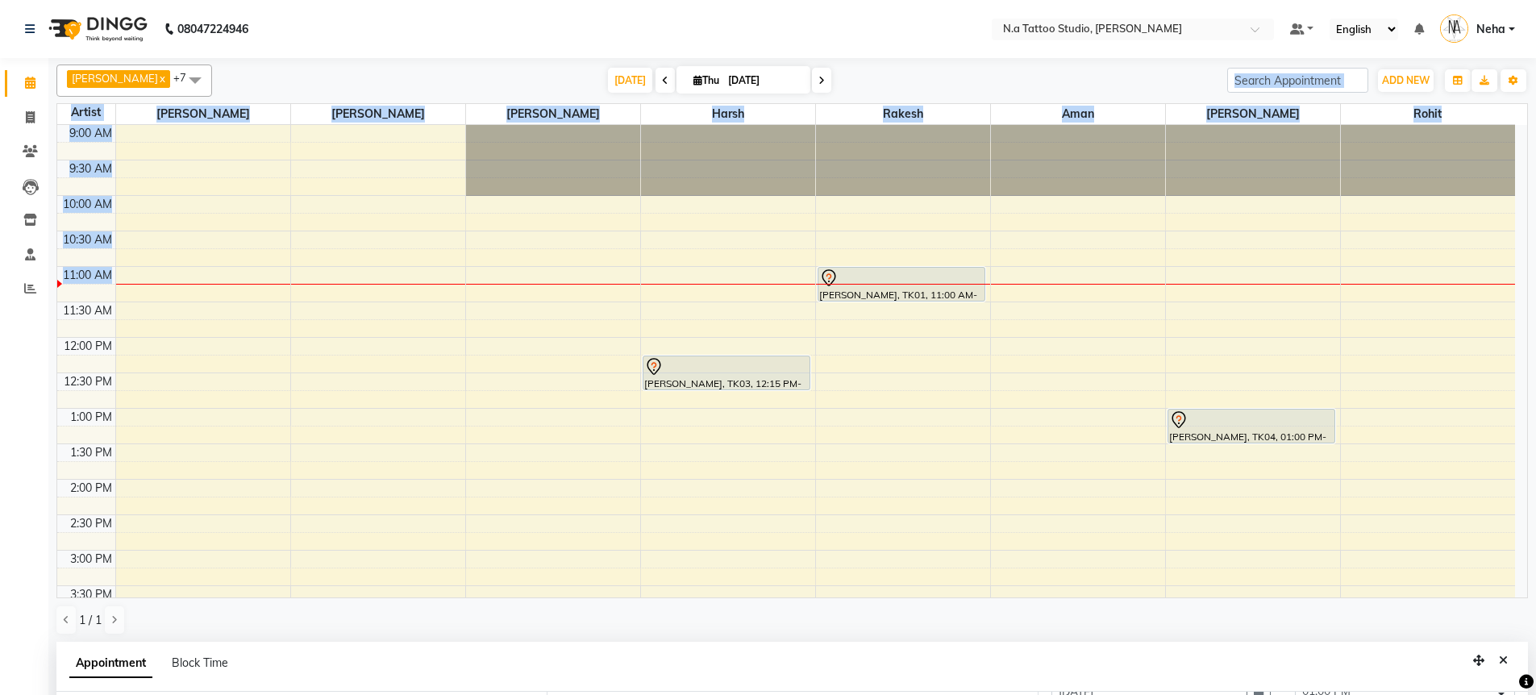
drag, startPoint x: 1108, startPoint y: 95, endPoint x: 1547, endPoint y: 248, distance: 465.1
click at [1536, 694] on html "08047224946 Select Location × N.a Tattoo Studio, [PERSON_NAME] Default Panel My…" at bounding box center [768, 347] width 1536 height 695
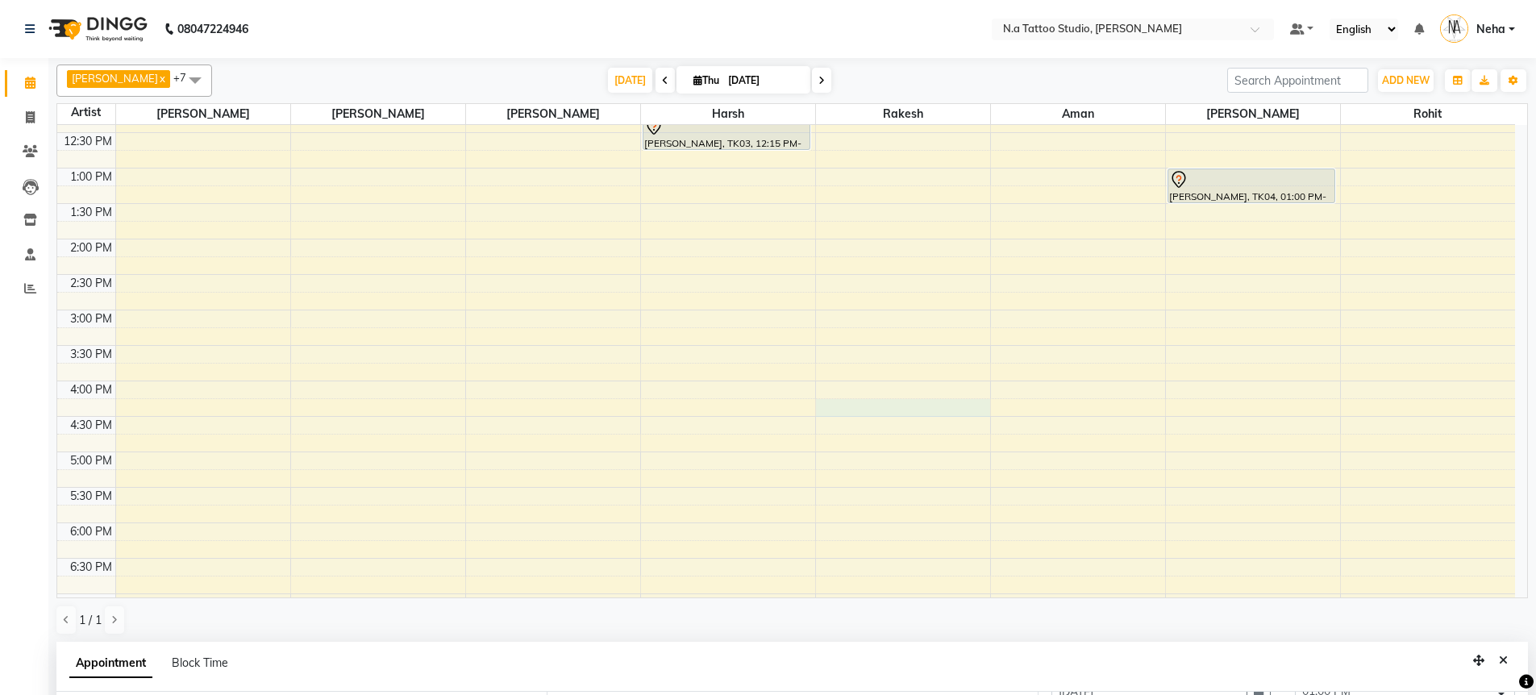
click at [843, 399] on div "9:00 AM 9:30 AM 10:00 AM 10:30 AM 11:00 AM 11:30 AM 12:00 PM 12:30 PM 1:00 PM 1…" at bounding box center [786, 346] width 1458 height 922
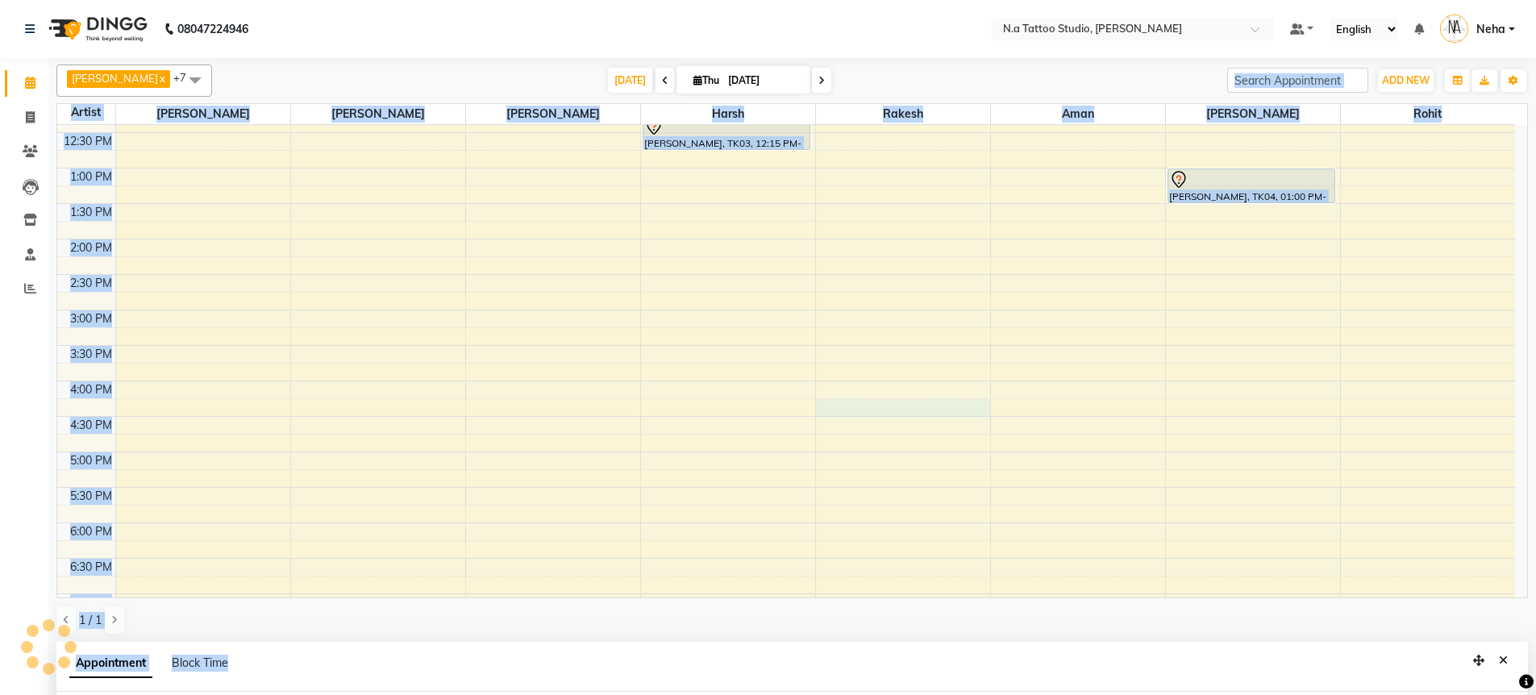
select select "59453"
select select "975"
select select "tentative"
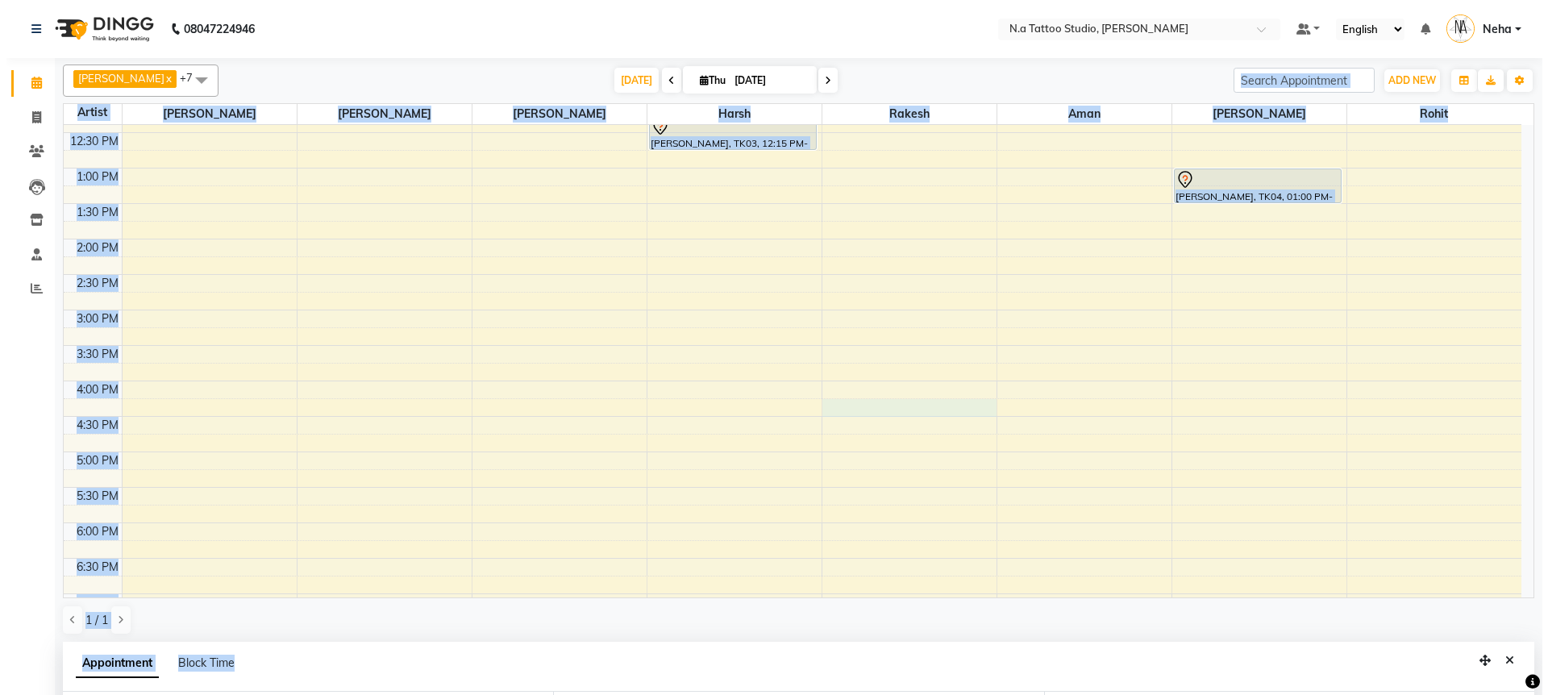
scroll to position [0, 0]
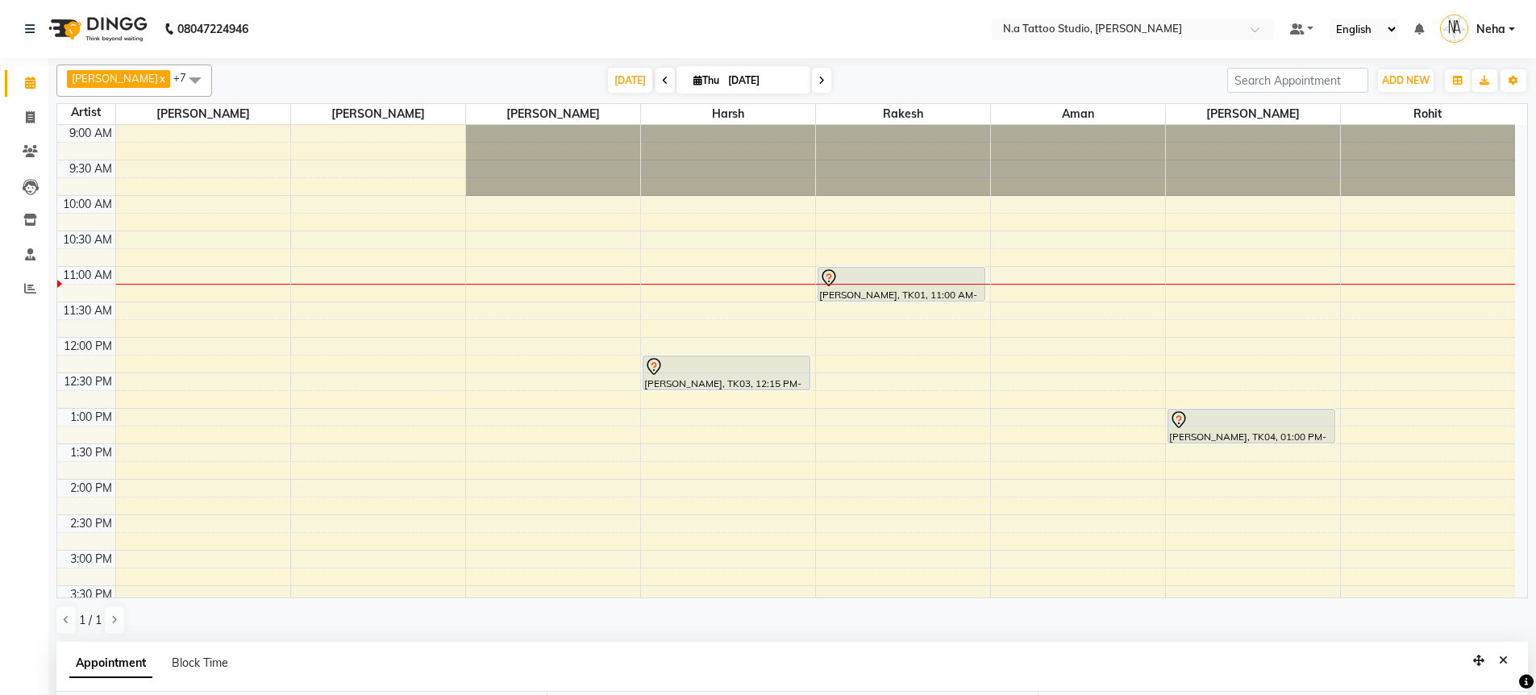
click at [1509, 661] on button "Close" at bounding box center [1503, 660] width 23 height 25
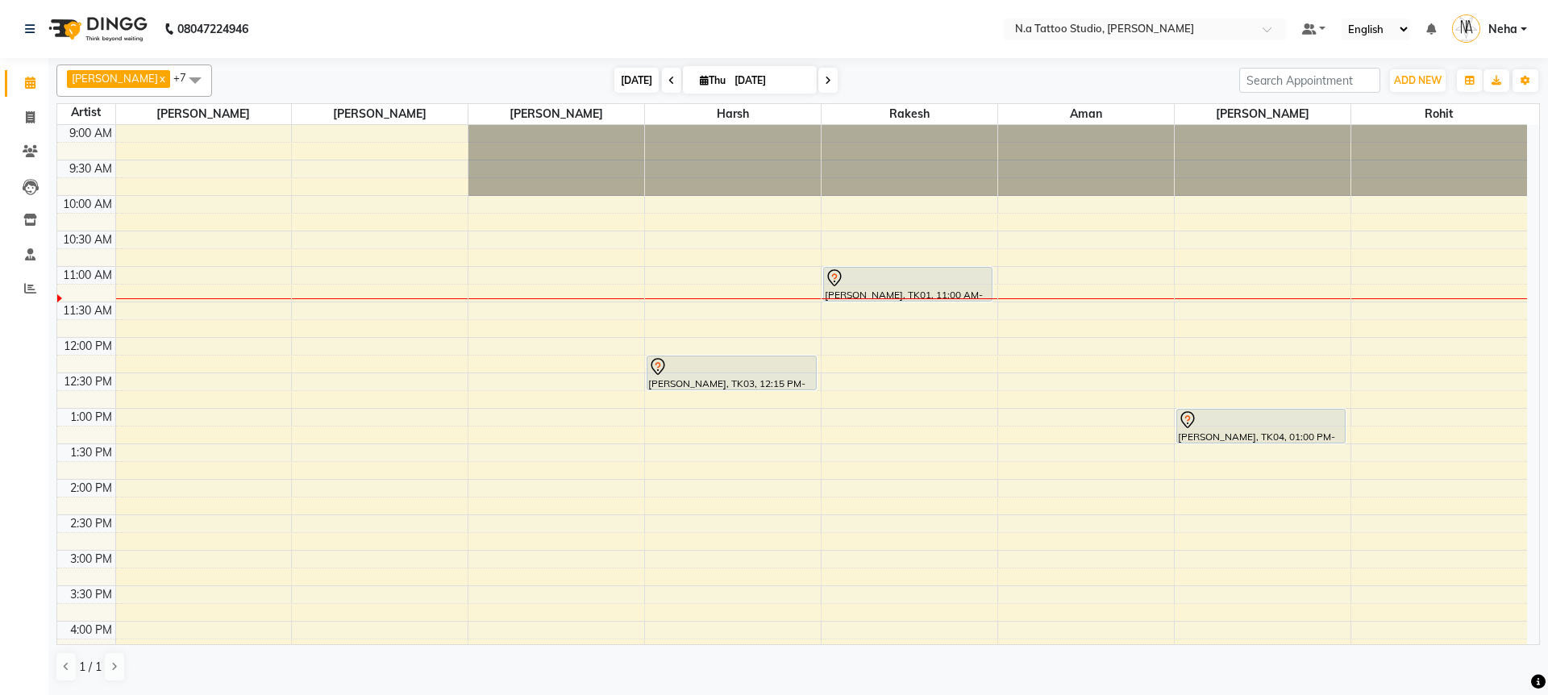
click at [622, 81] on span "[DATE]" at bounding box center [636, 80] width 44 height 25
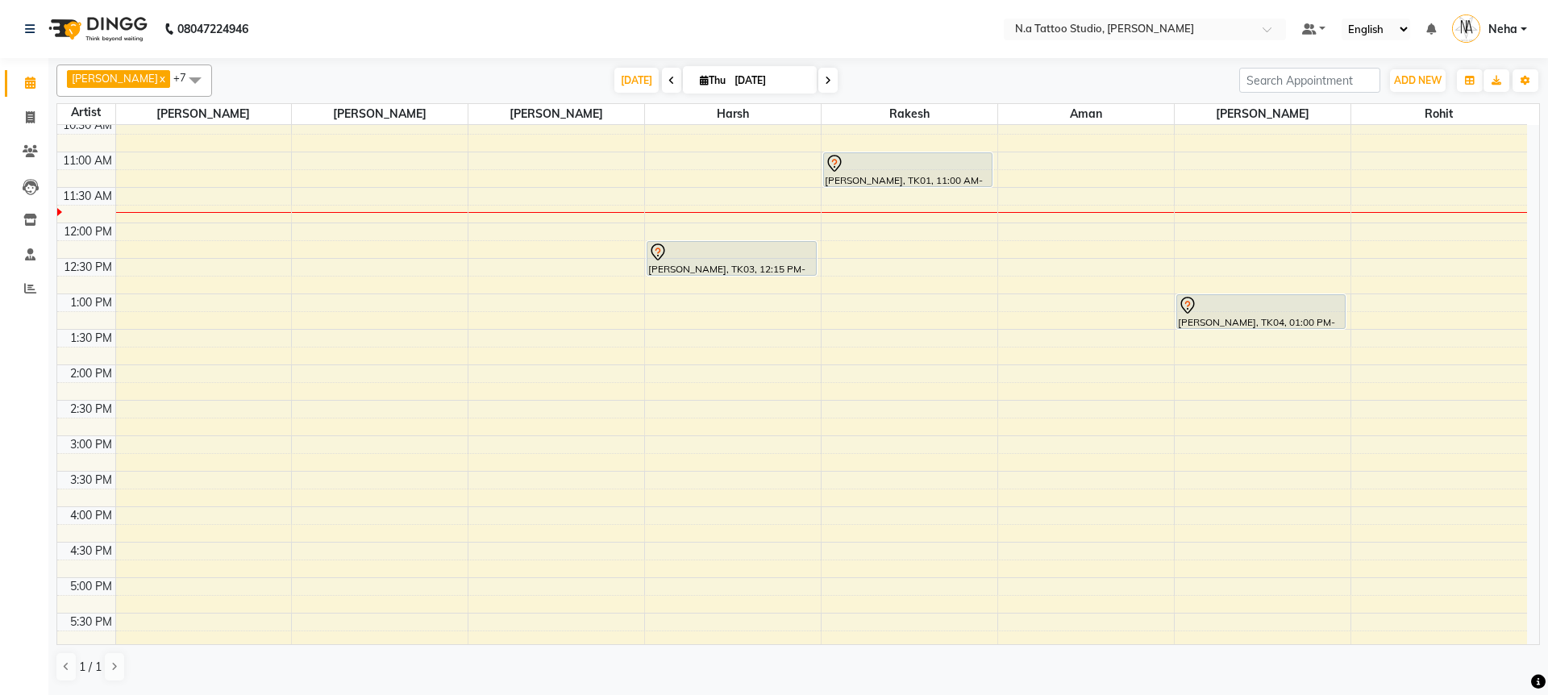
scroll to position [112, 0]
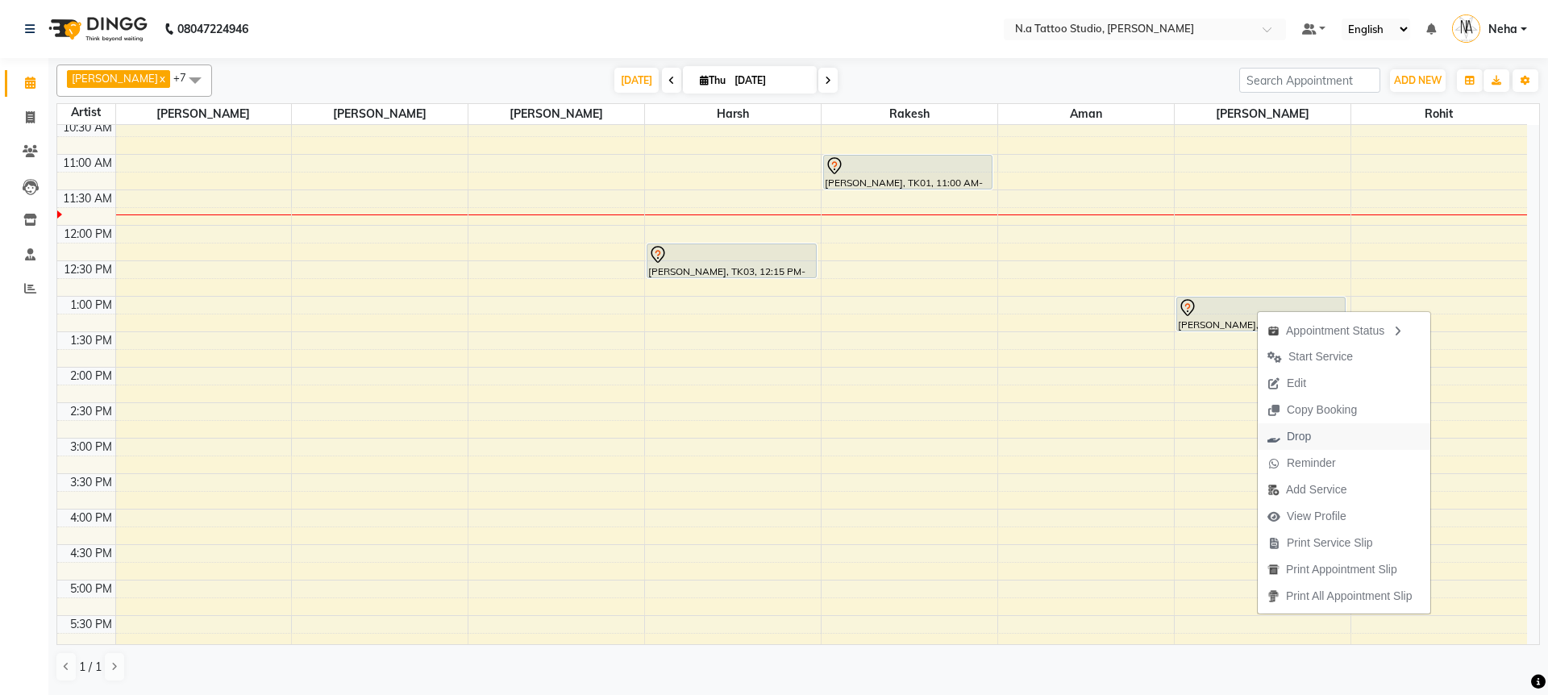
click at [1309, 435] on span "Drop" at bounding box center [1299, 436] width 24 height 17
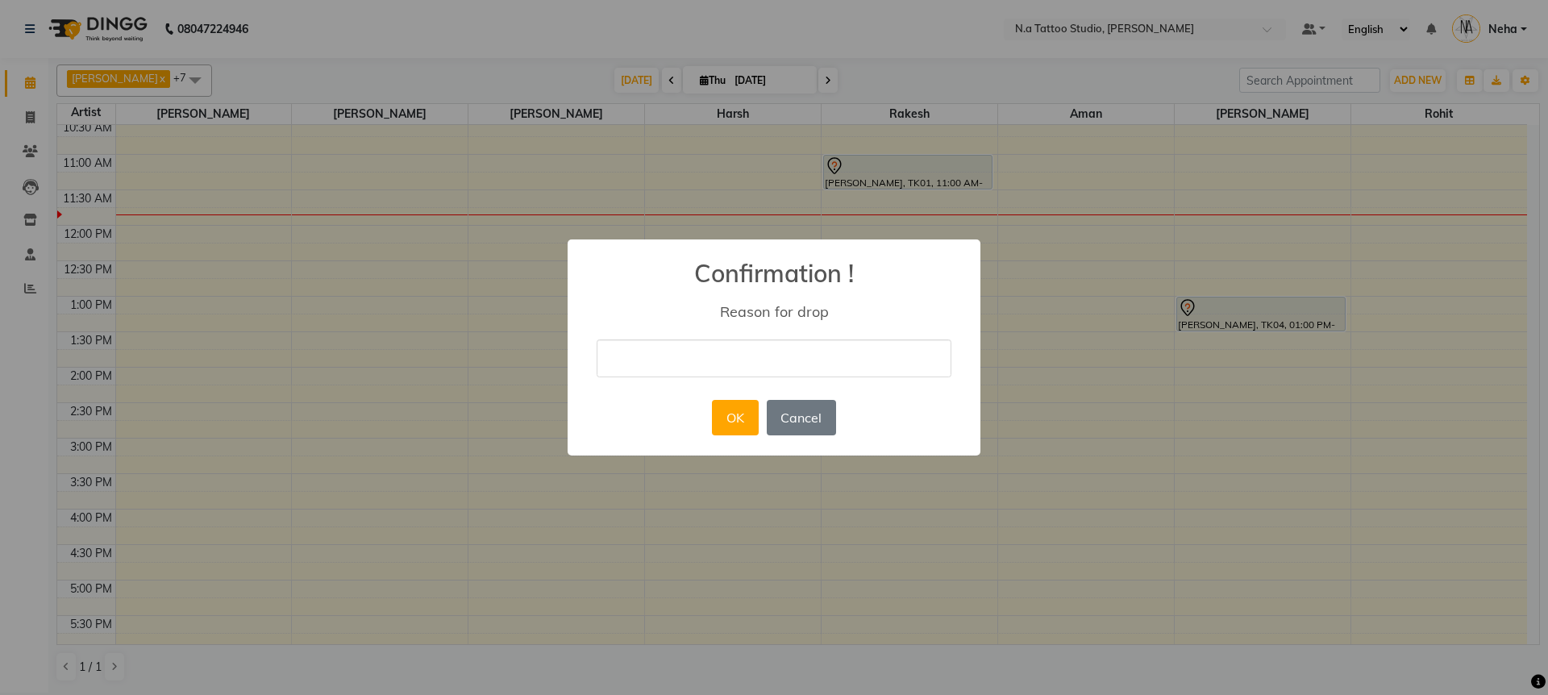
click at [835, 363] on input "text" at bounding box center [774, 358] width 355 height 38
type input "drop"
click at [737, 417] on button "OK" at bounding box center [735, 417] width 46 height 35
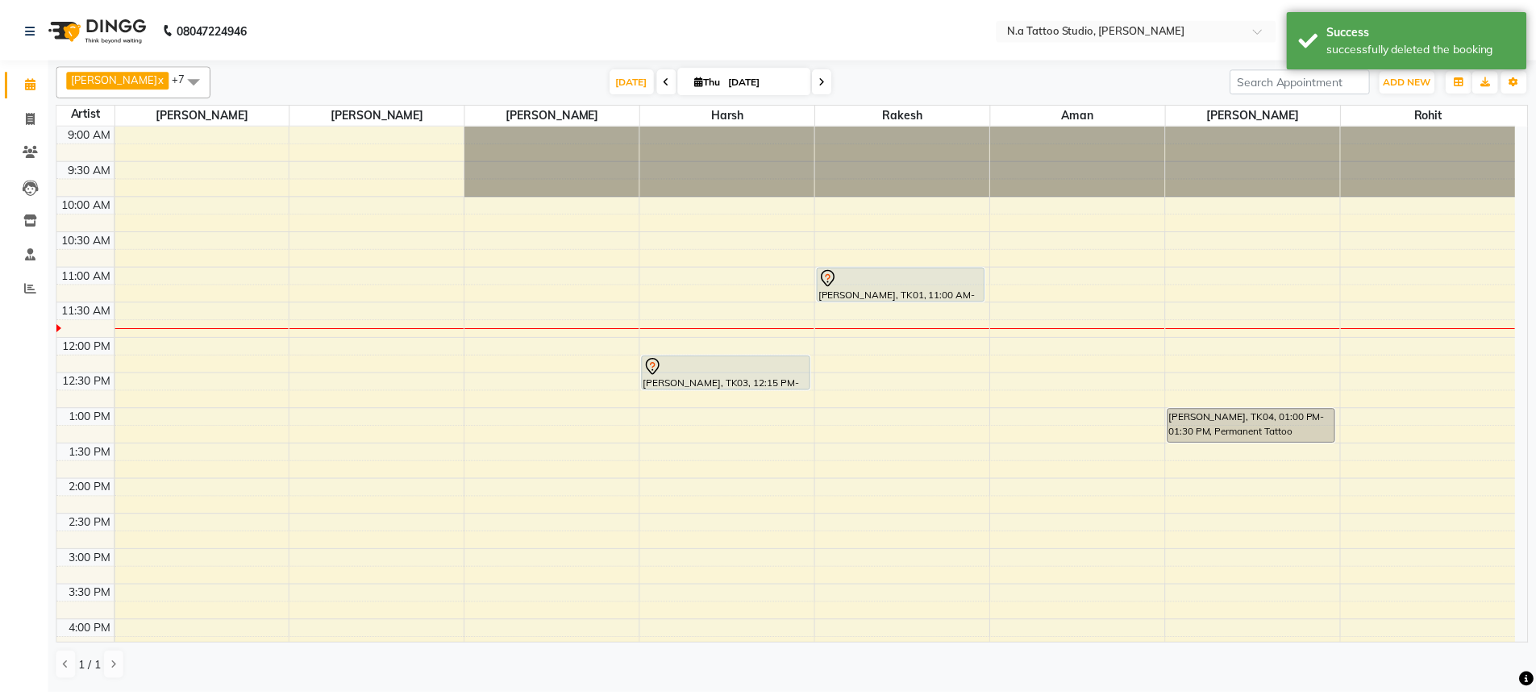
scroll to position [3, 0]
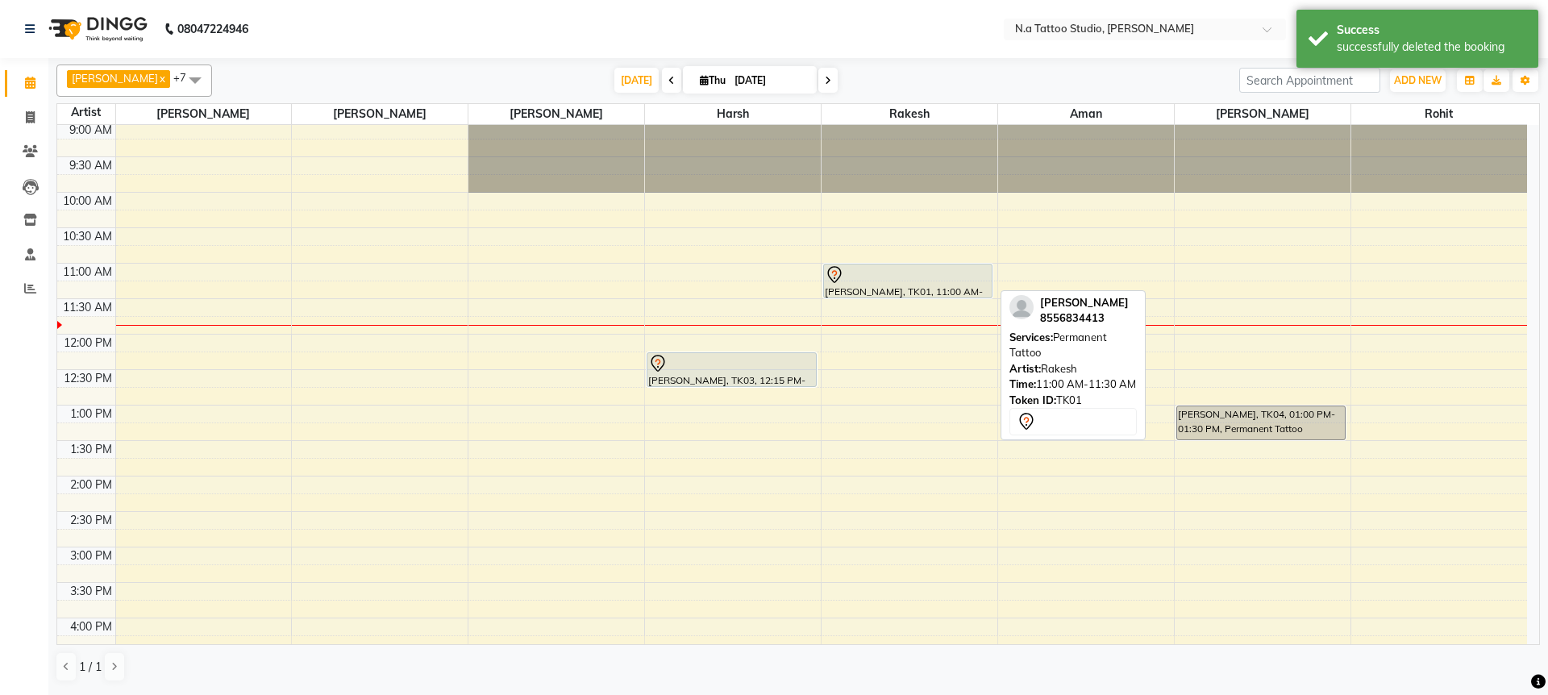
click at [860, 281] on div at bounding box center [908, 274] width 166 height 19
select select "7"
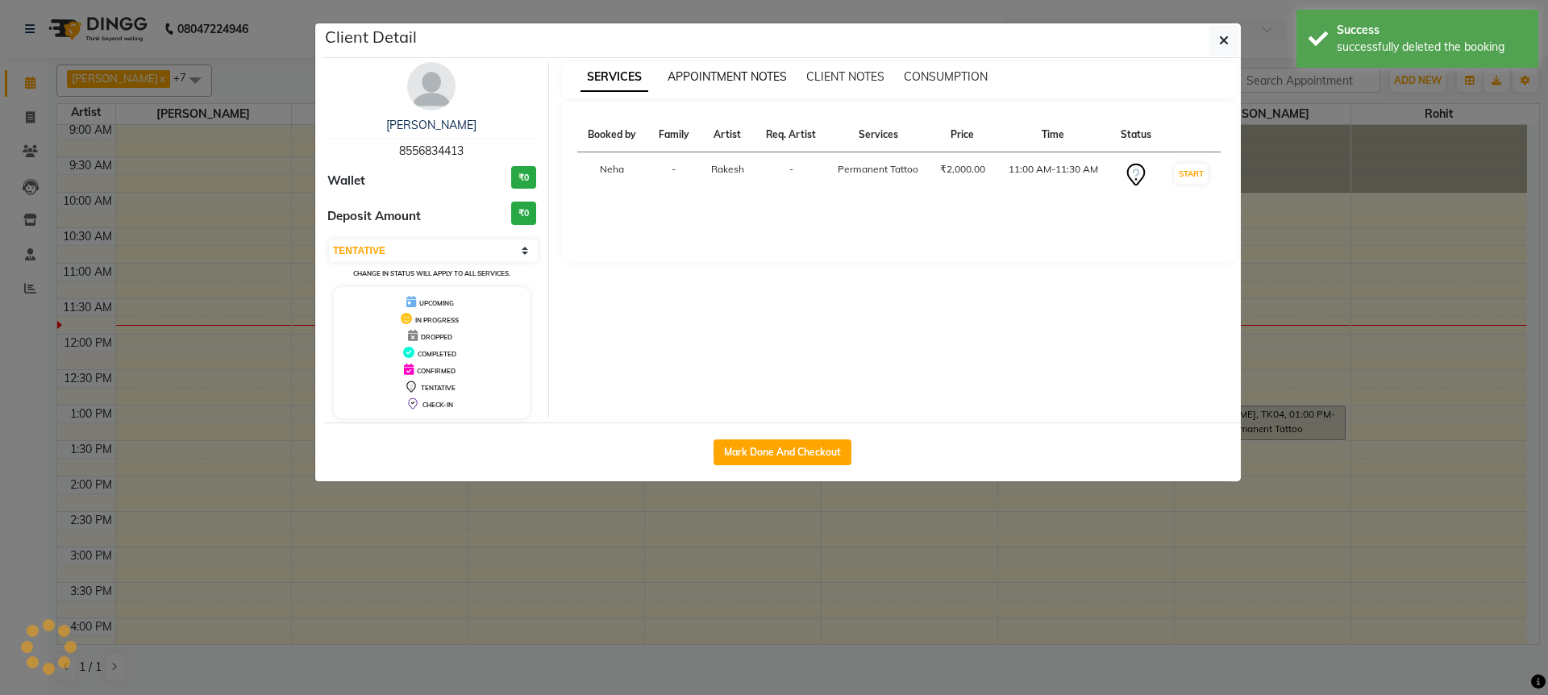
click at [737, 79] on span "APPOINTMENT NOTES" at bounding box center [727, 76] width 119 height 15
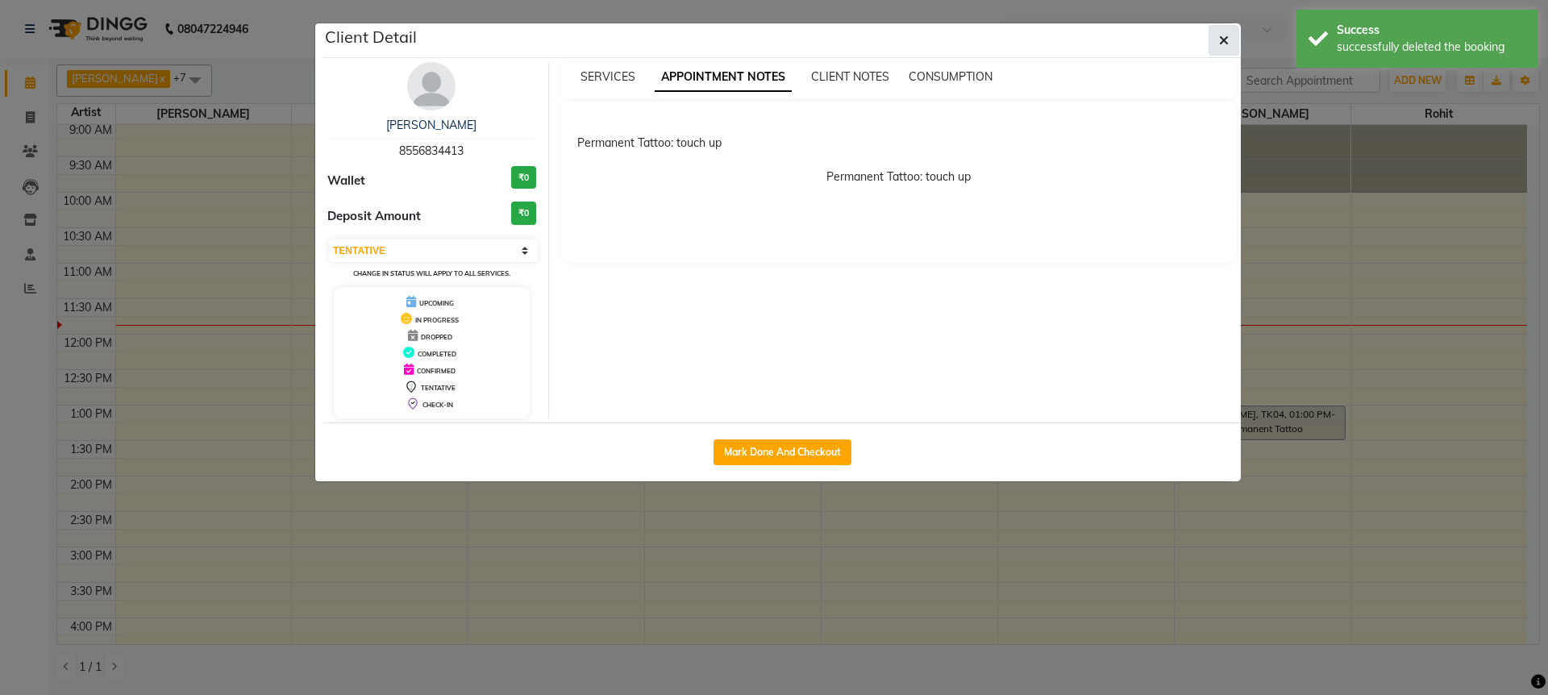
click at [1220, 39] on icon "button" at bounding box center [1224, 40] width 10 height 13
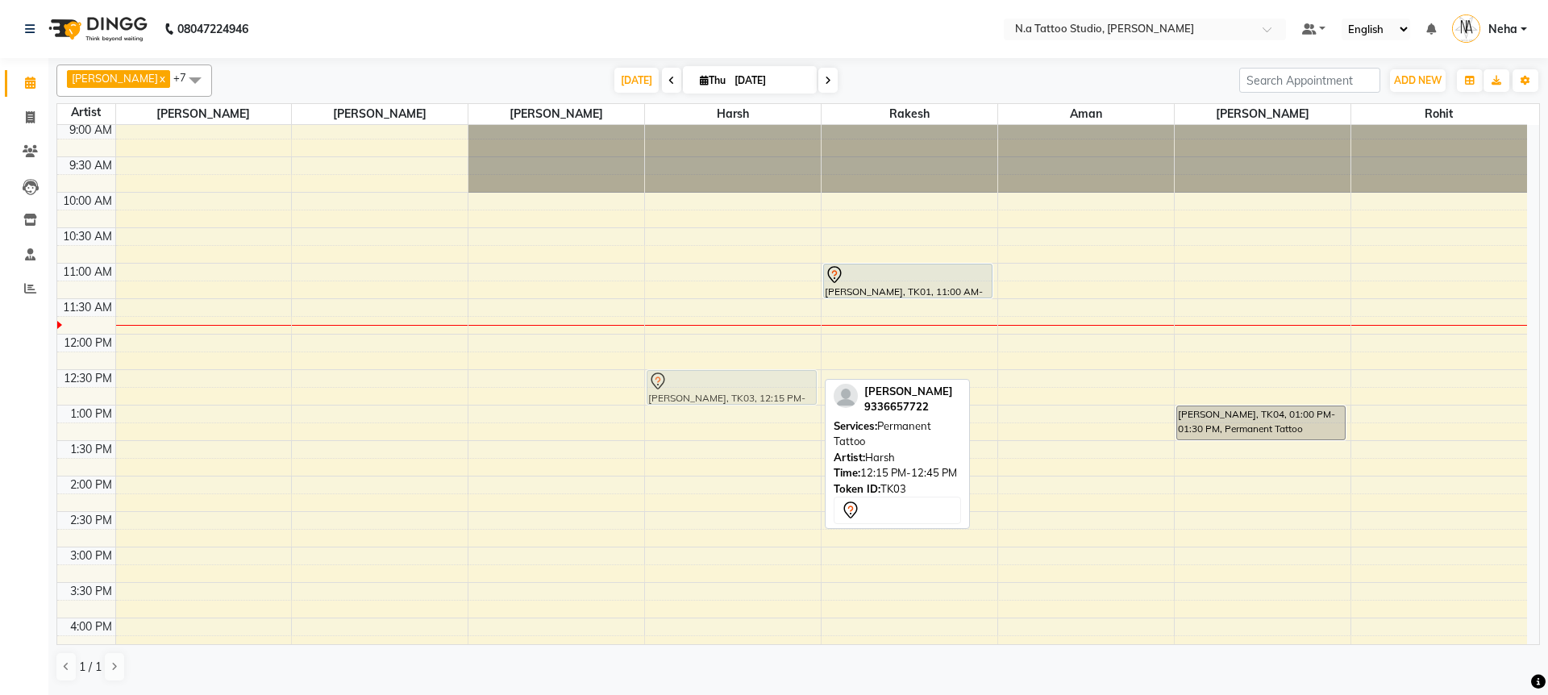
drag, startPoint x: 710, startPoint y: 376, endPoint x: 710, endPoint y: 389, distance: 12.9
click at [710, 389] on div "[PERSON_NAME], TK03, 12:15 PM-12:45 PM, Permanent Tattoo [PERSON_NAME], TK03, 1…" at bounding box center [733, 583] width 176 height 922
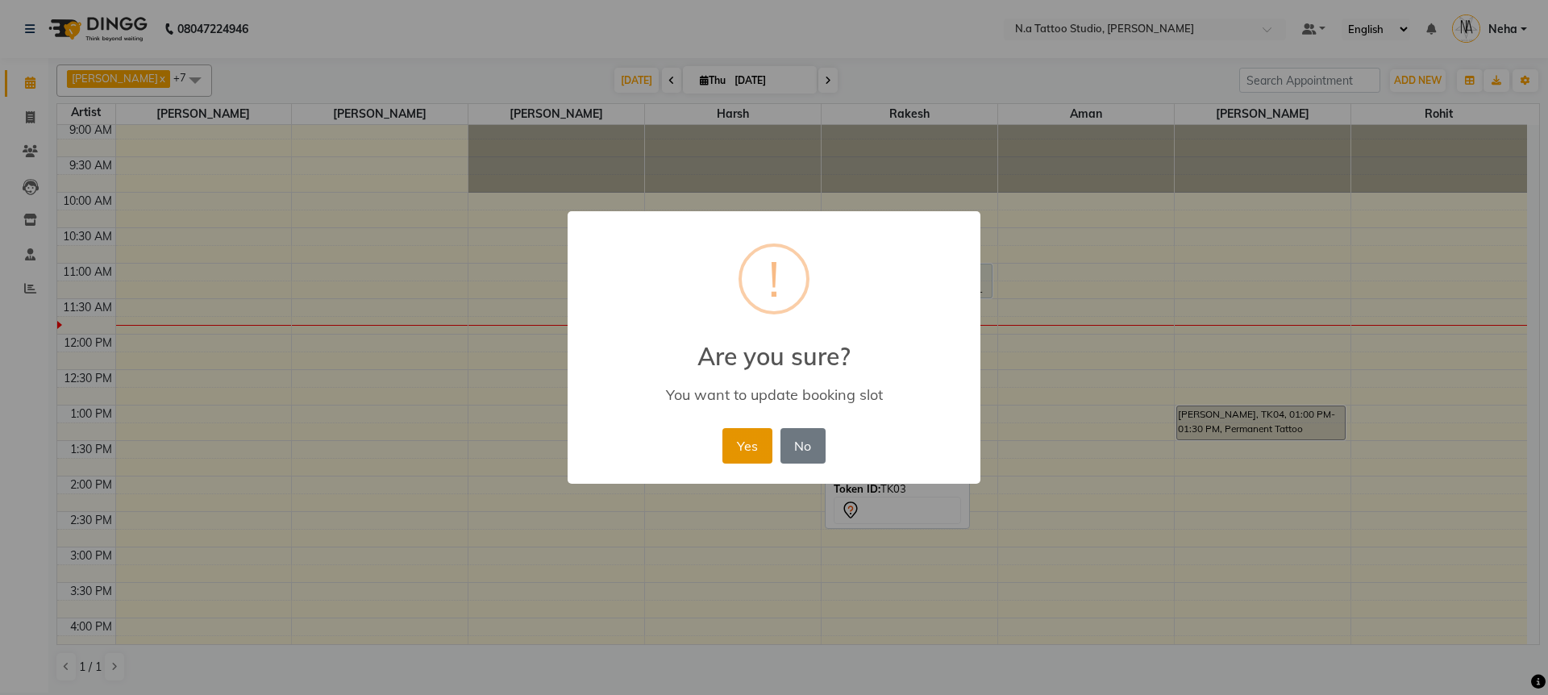
click at [747, 449] on button "Yes" at bounding box center [746, 445] width 49 height 35
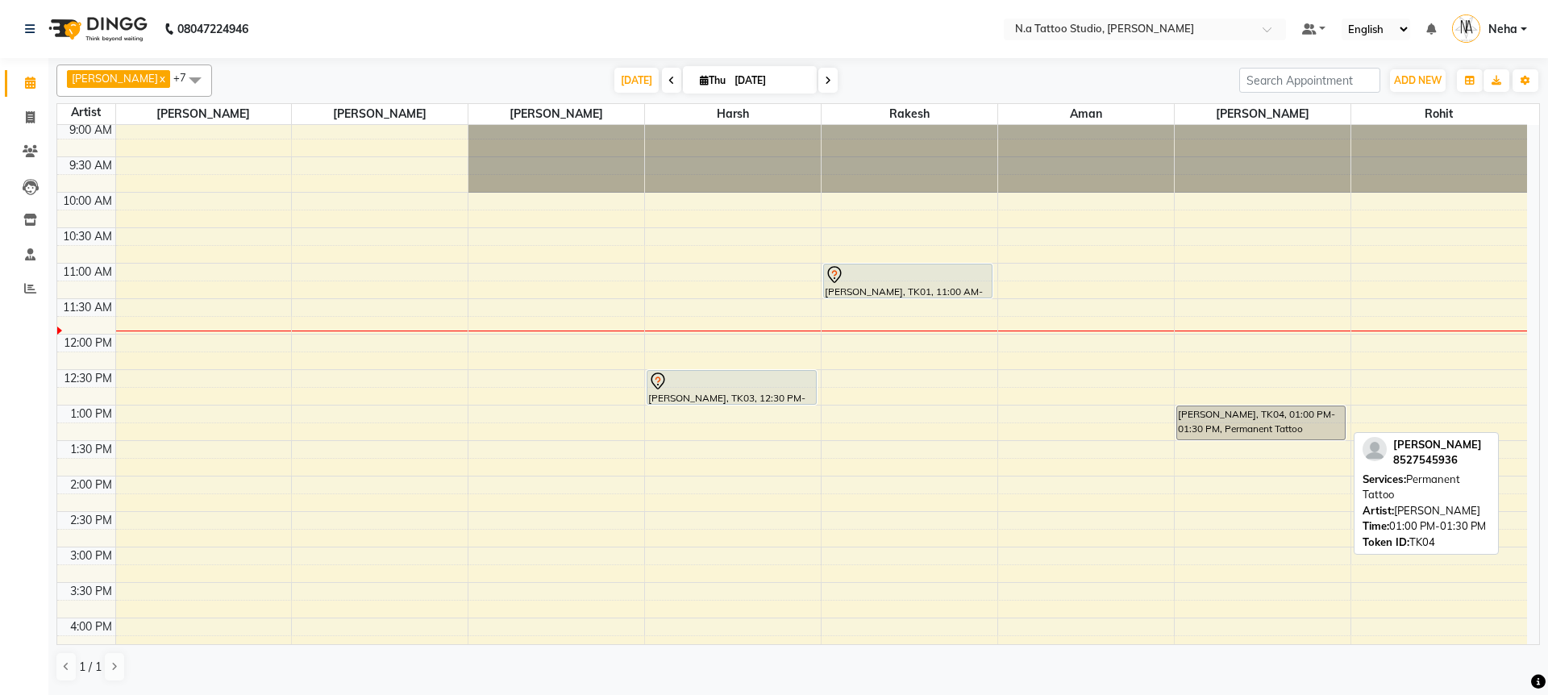
click at [1220, 418] on div "[PERSON_NAME], TK04, 01:00 PM-01:30 PM, Permanent Tattoo" at bounding box center [1261, 422] width 168 height 33
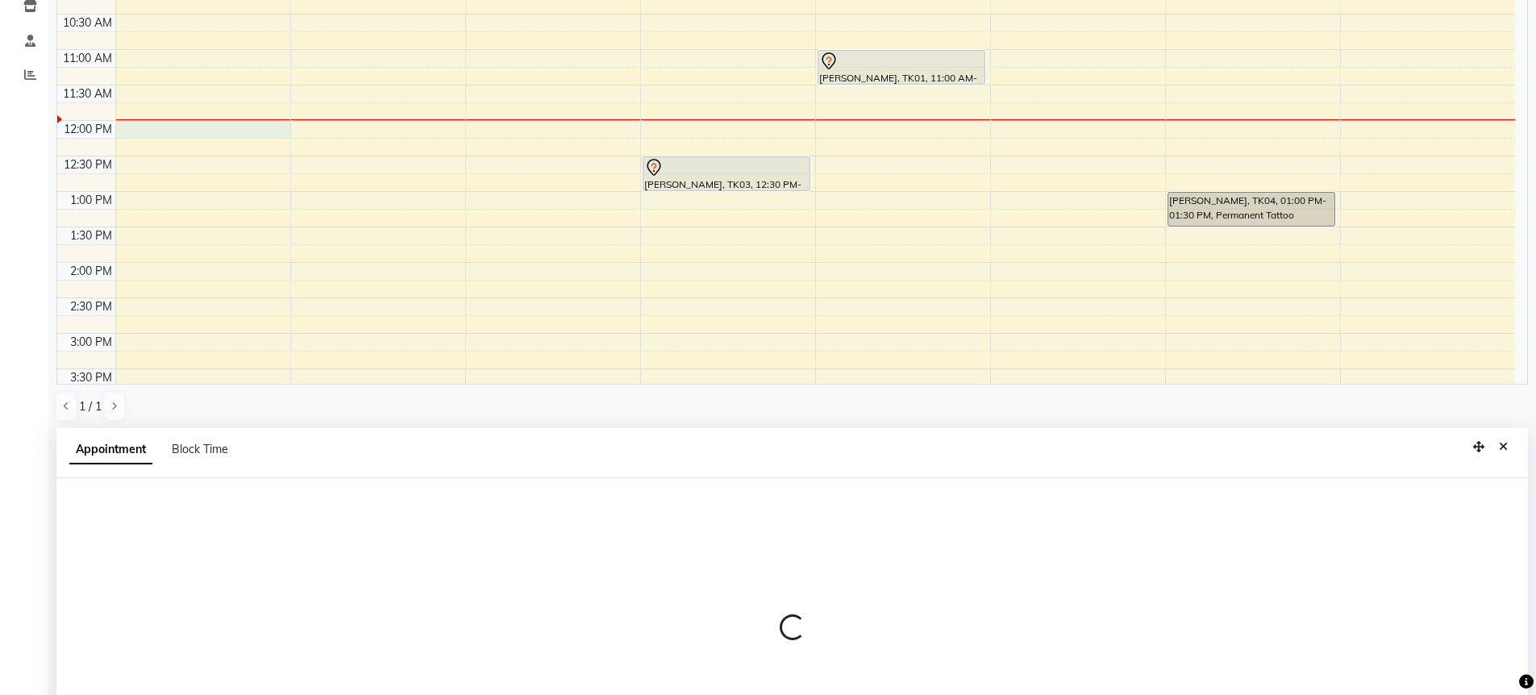
select select "26601"
select select "720"
select select "tentative"
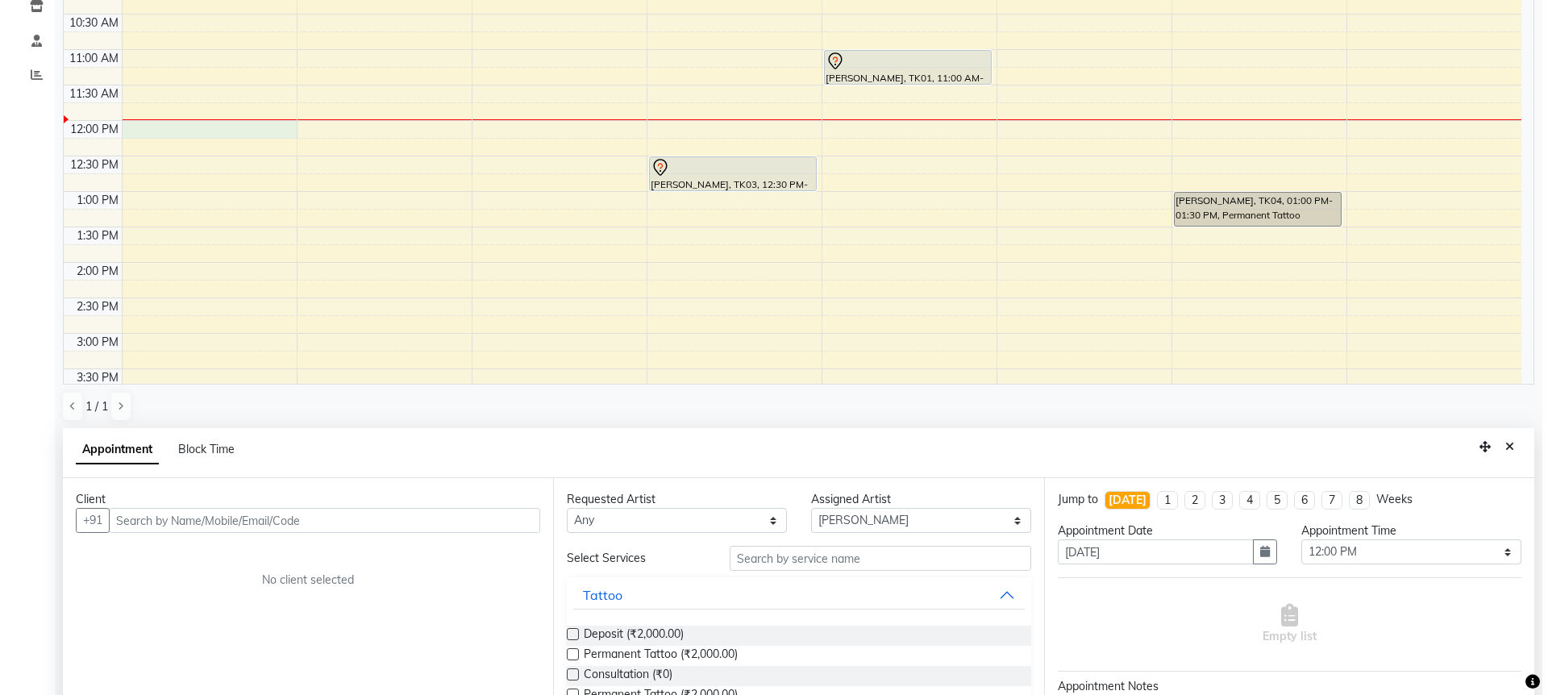
scroll to position [314, 0]
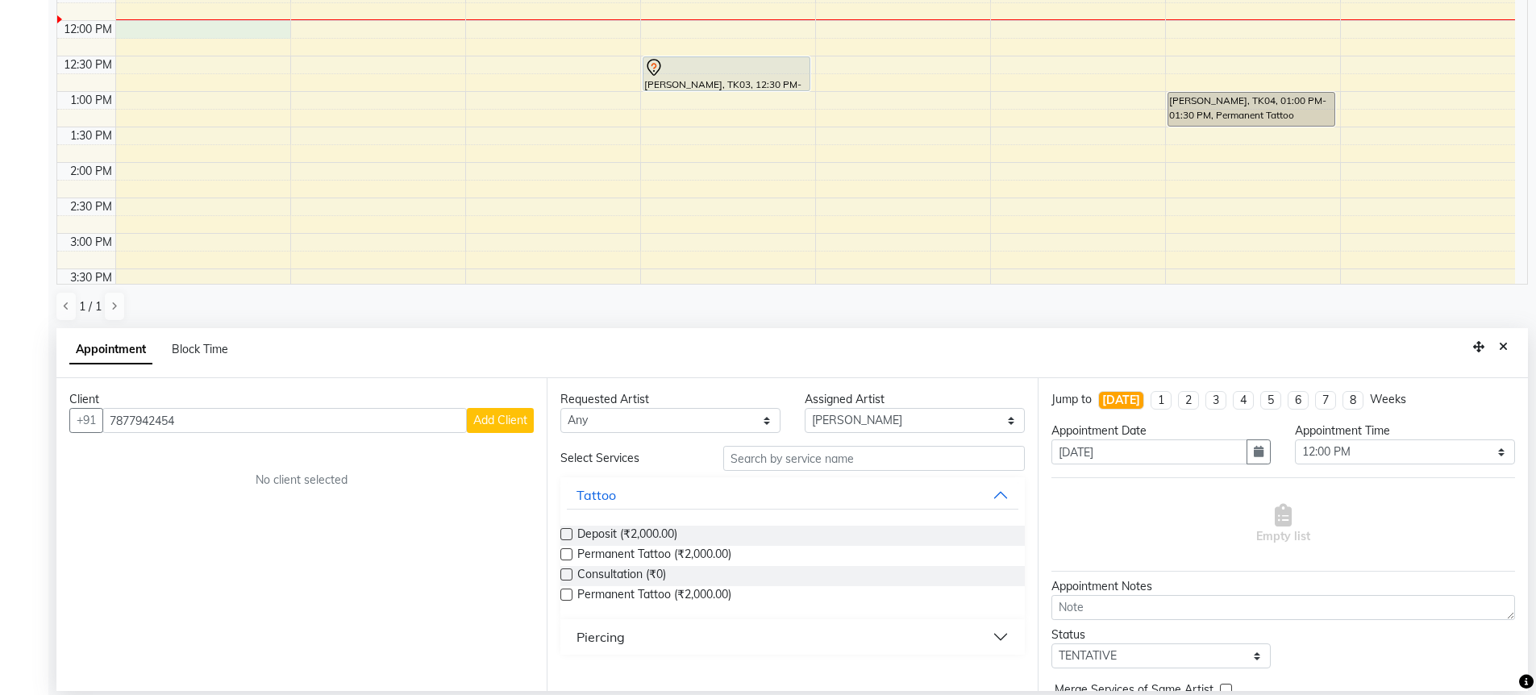
type input "7877942454"
click at [516, 422] on span "Add Client" at bounding box center [500, 420] width 54 height 15
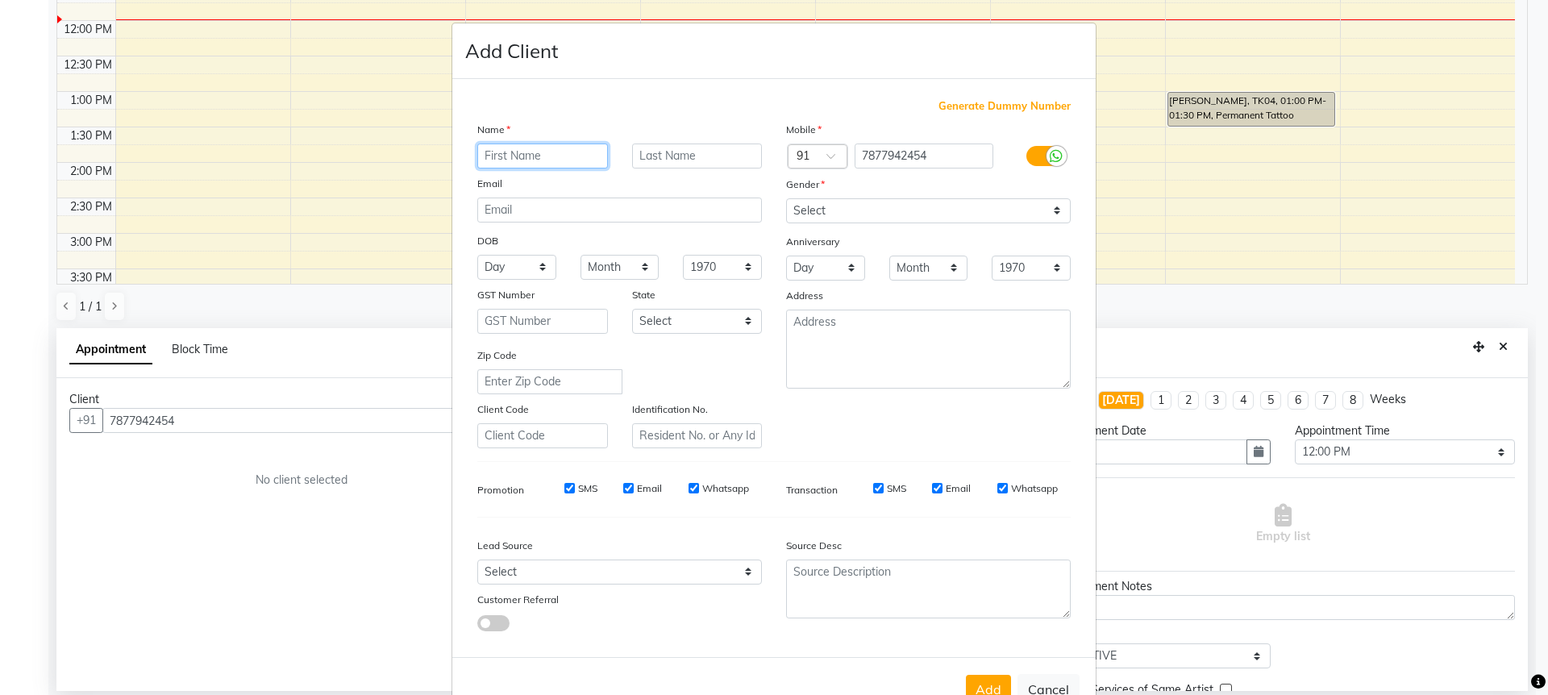
paste input "[PERSON_NAME]"
type input "[PERSON_NAME]"
click at [513, 207] on input "email" at bounding box center [619, 210] width 285 height 25
paste input "[EMAIL_ADDRESS][DOMAIN_NAME]"
type input "[EMAIL_ADDRESS][DOMAIN_NAME]"
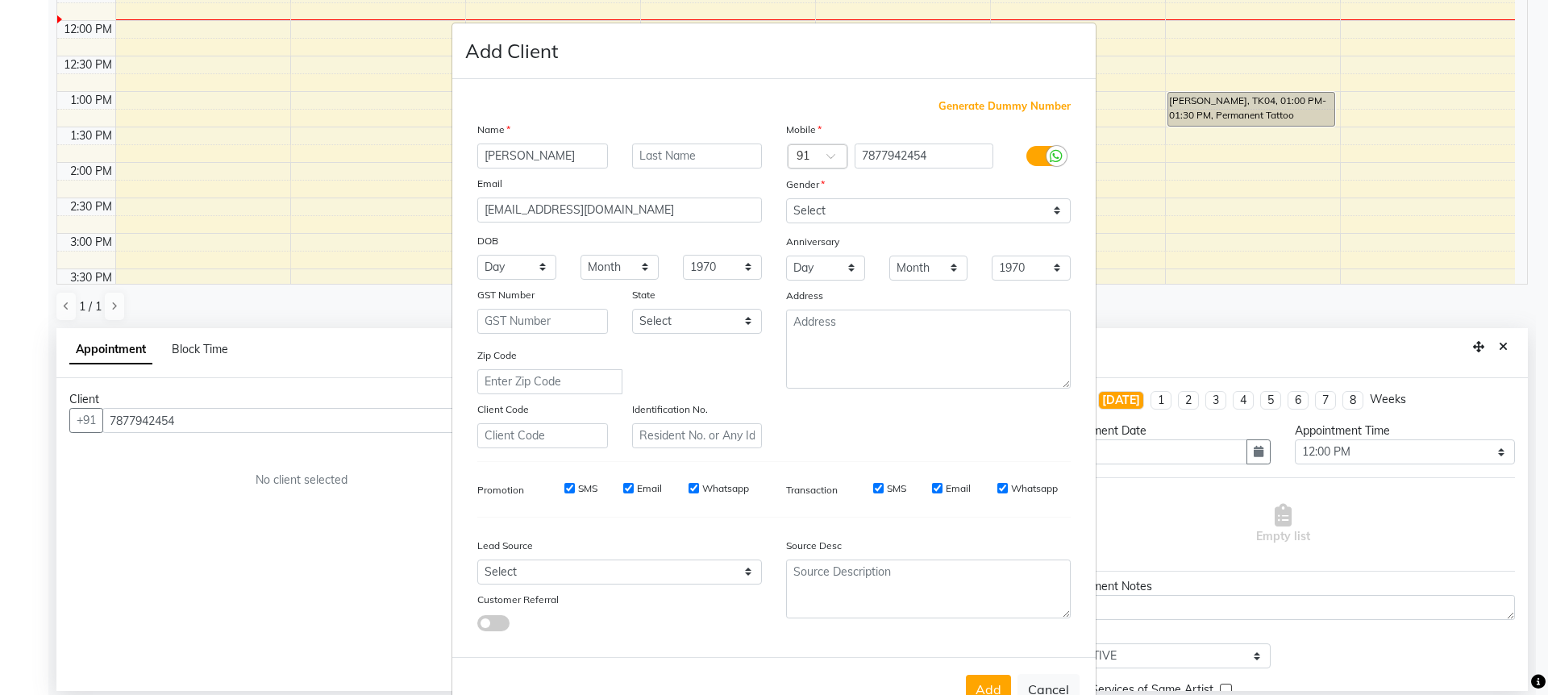
click at [880, 224] on div "Mobile Country Code × 91 7877942454 Gender Select [DEMOGRAPHIC_DATA] [DEMOGRAPH…" at bounding box center [928, 284] width 309 height 327
click at [879, 215] on select "Select [DEMOGRAPHIC_DATA] [DEMOGRAPHIC_DATA] Other Prefer Not To Say" at bounding box center [928, 210] width 285 height 25
select select "[DEMOGRAPHIC_DATA]"
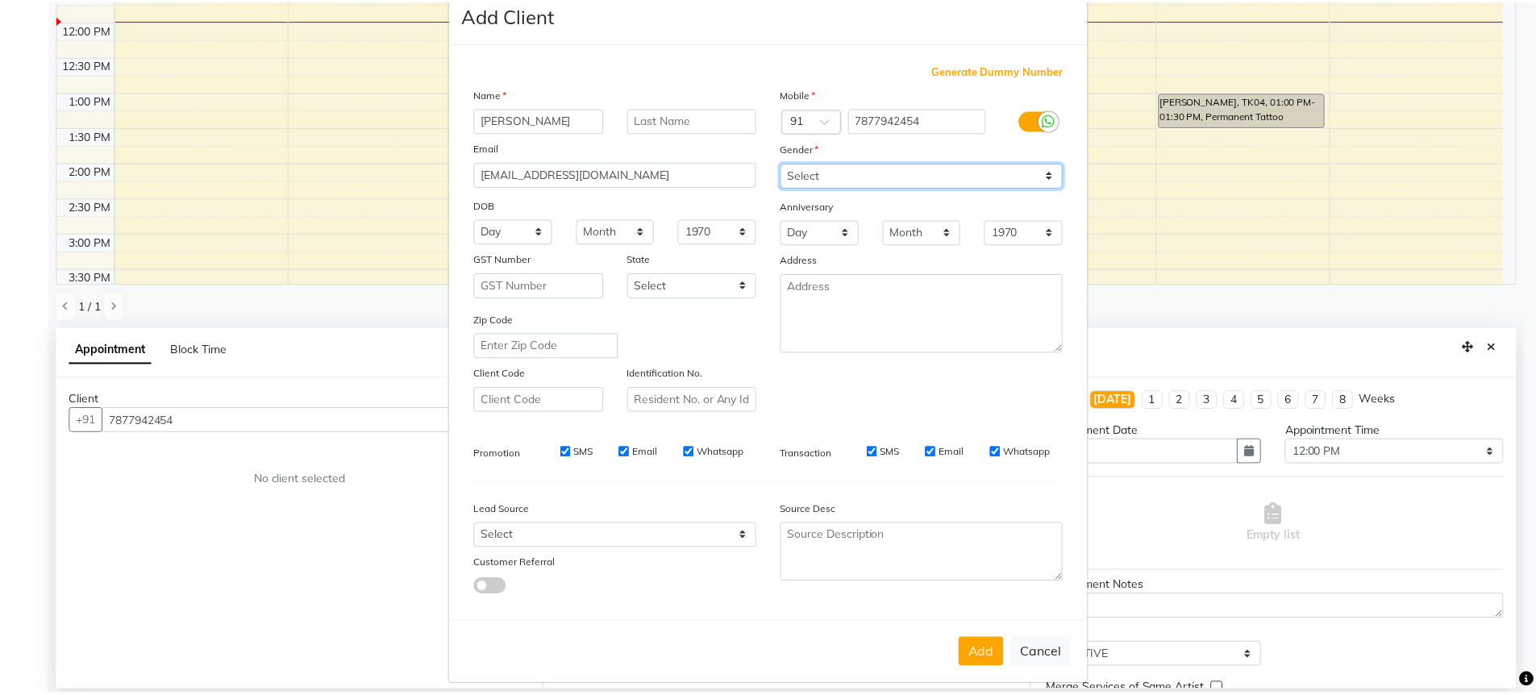
scroll to position [49, 0]
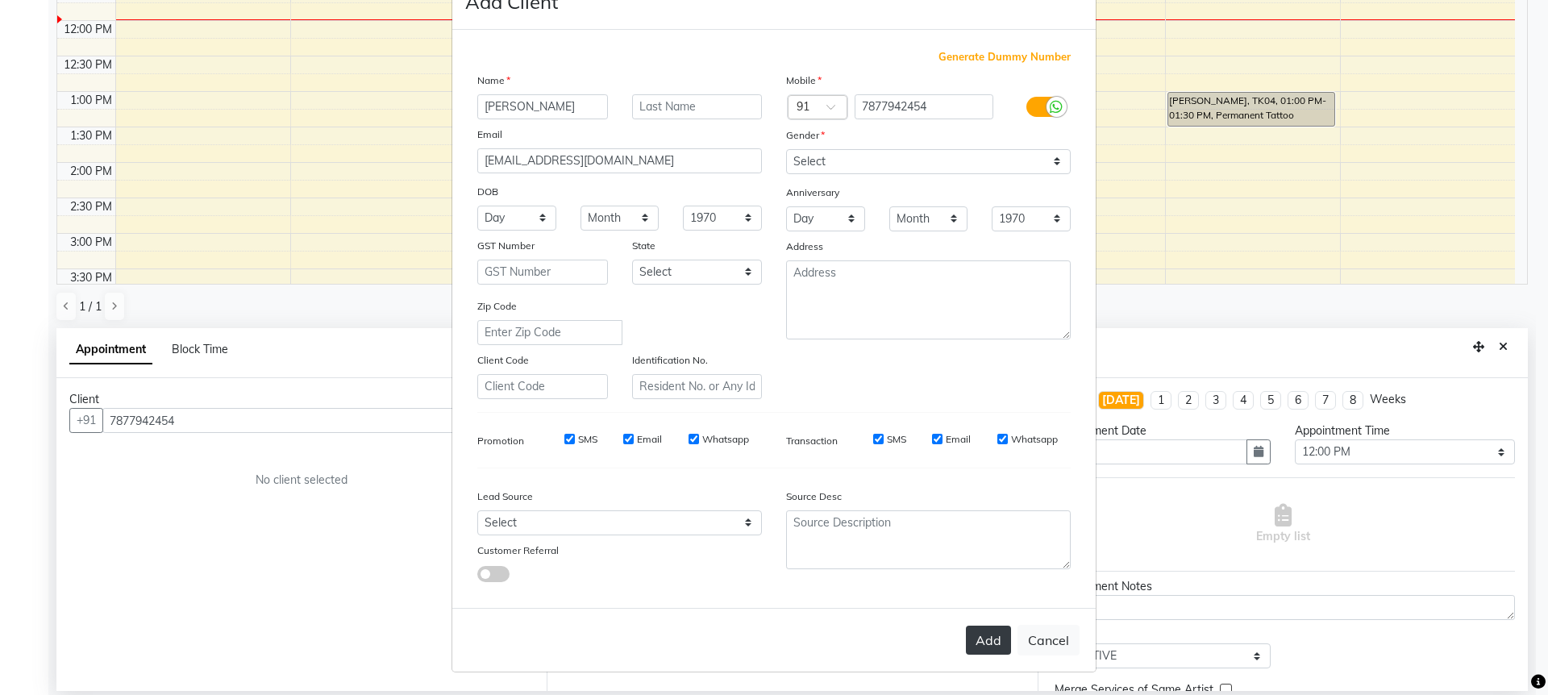
click at [973, 645] on button "Add" at bounding box center [988, 640] width 45 height 29
type input "78******54"
select select
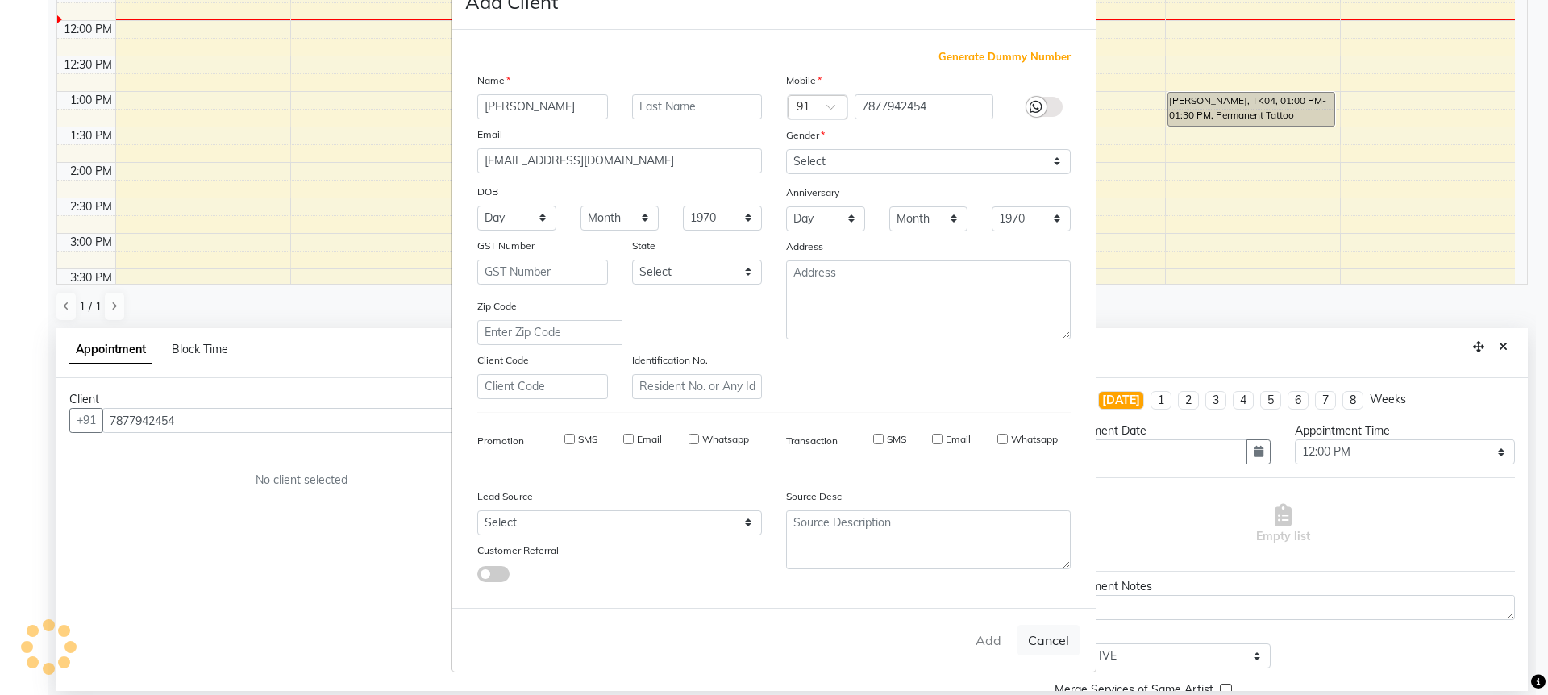
select select
checkbox input "false"
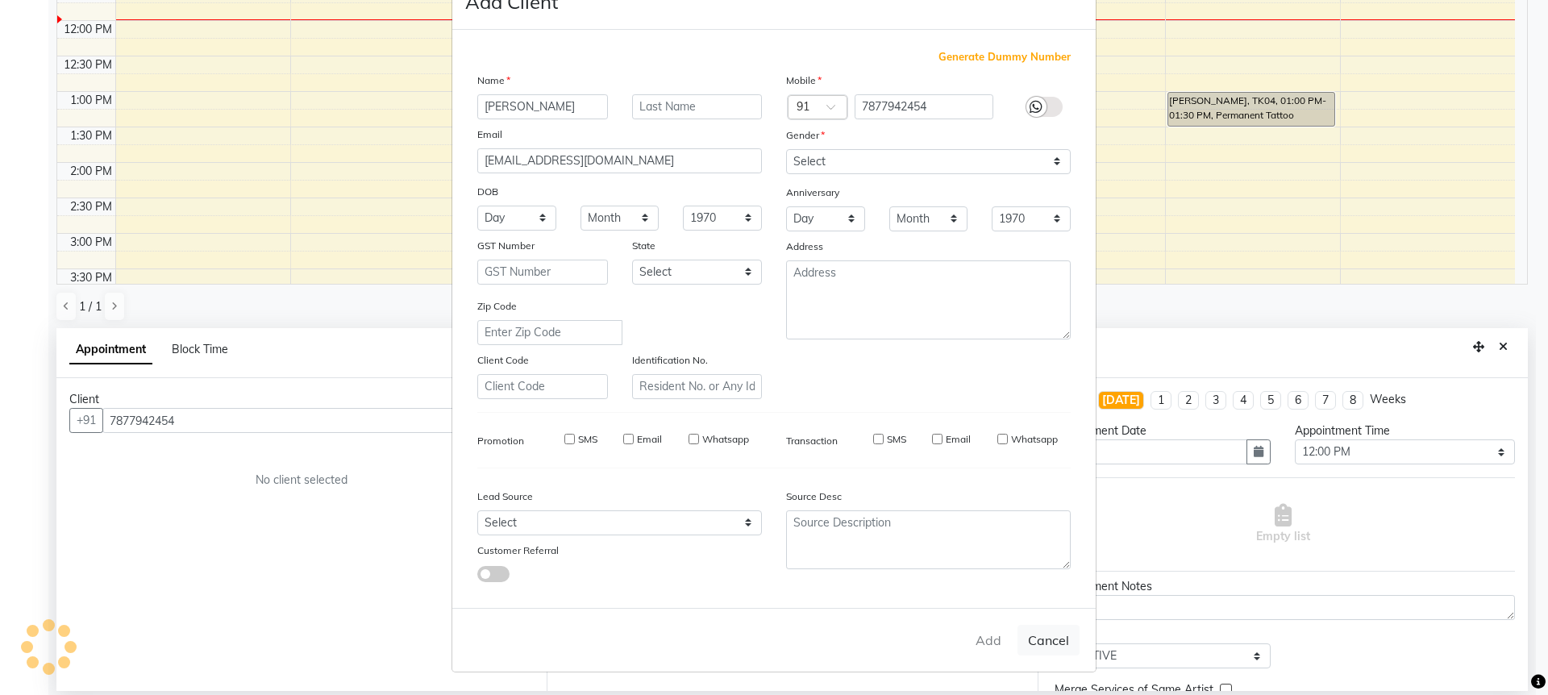
checkbox input "false"
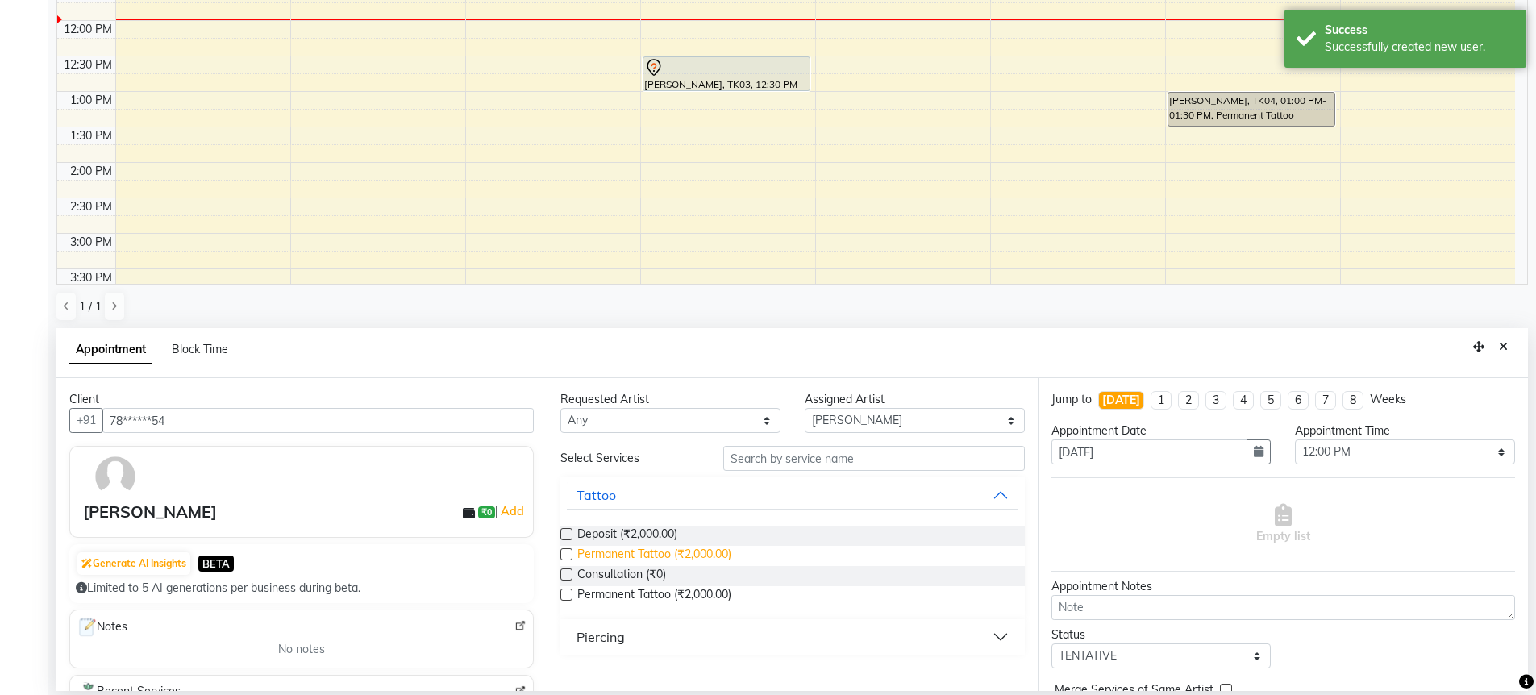
click at [691, 554] on span "Permanent Tattoo (₹2,000.00)" at bounding box center [654, 556] width 154 height 20
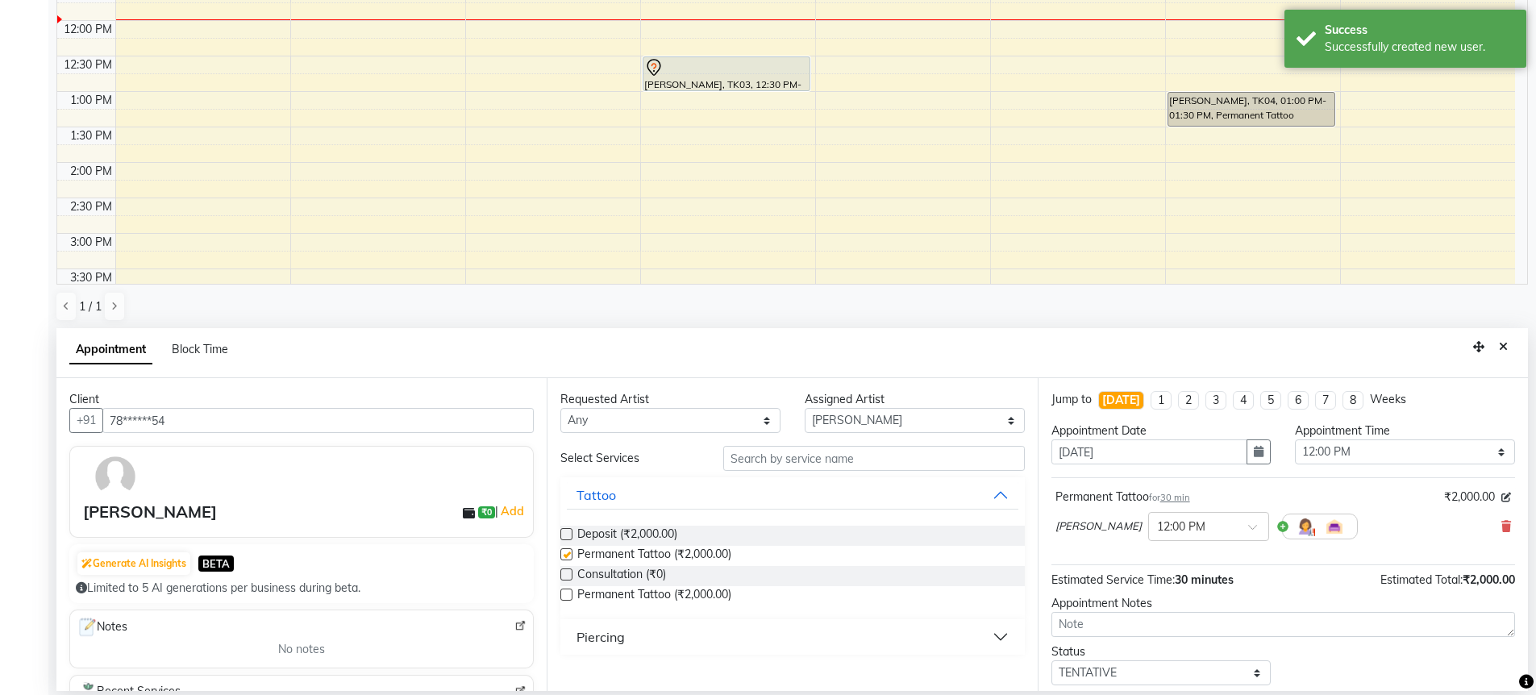
checkbox input "false"
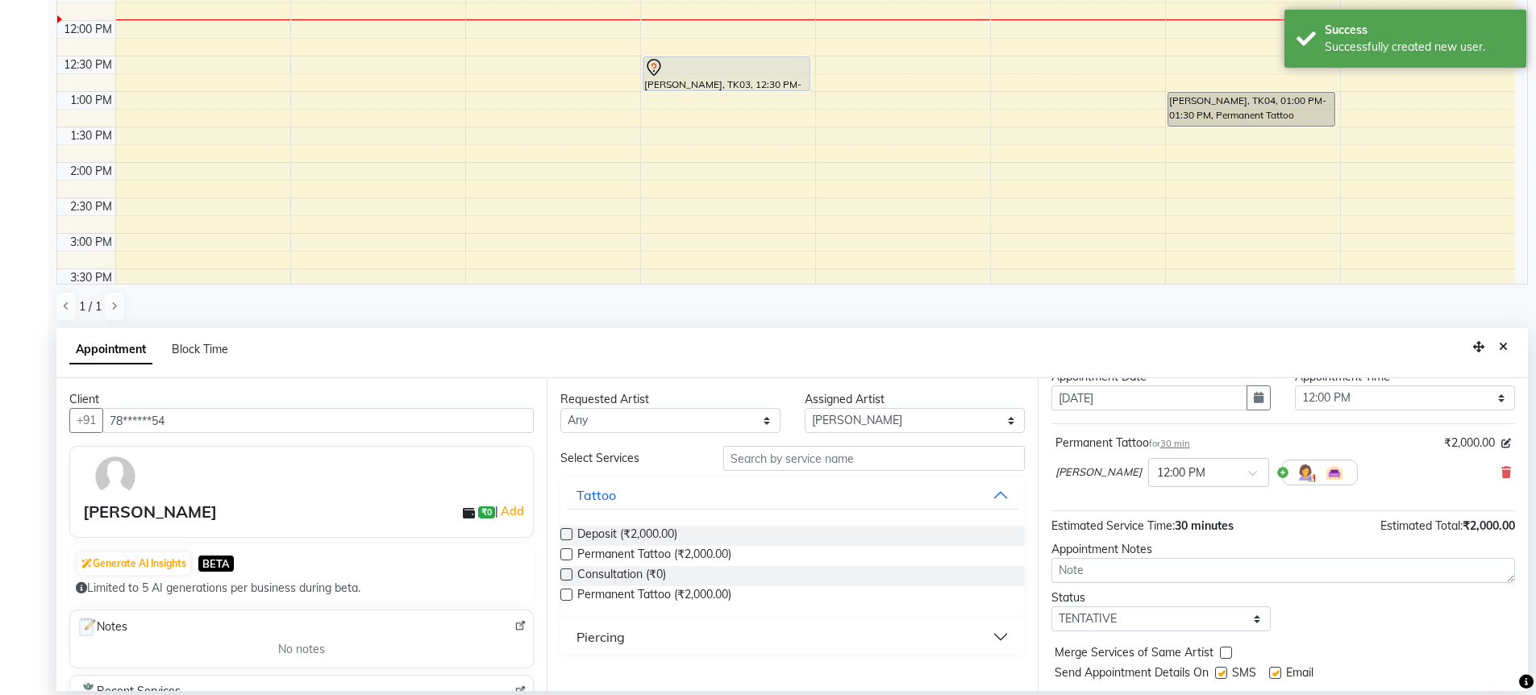
scroll to position [96, 0]
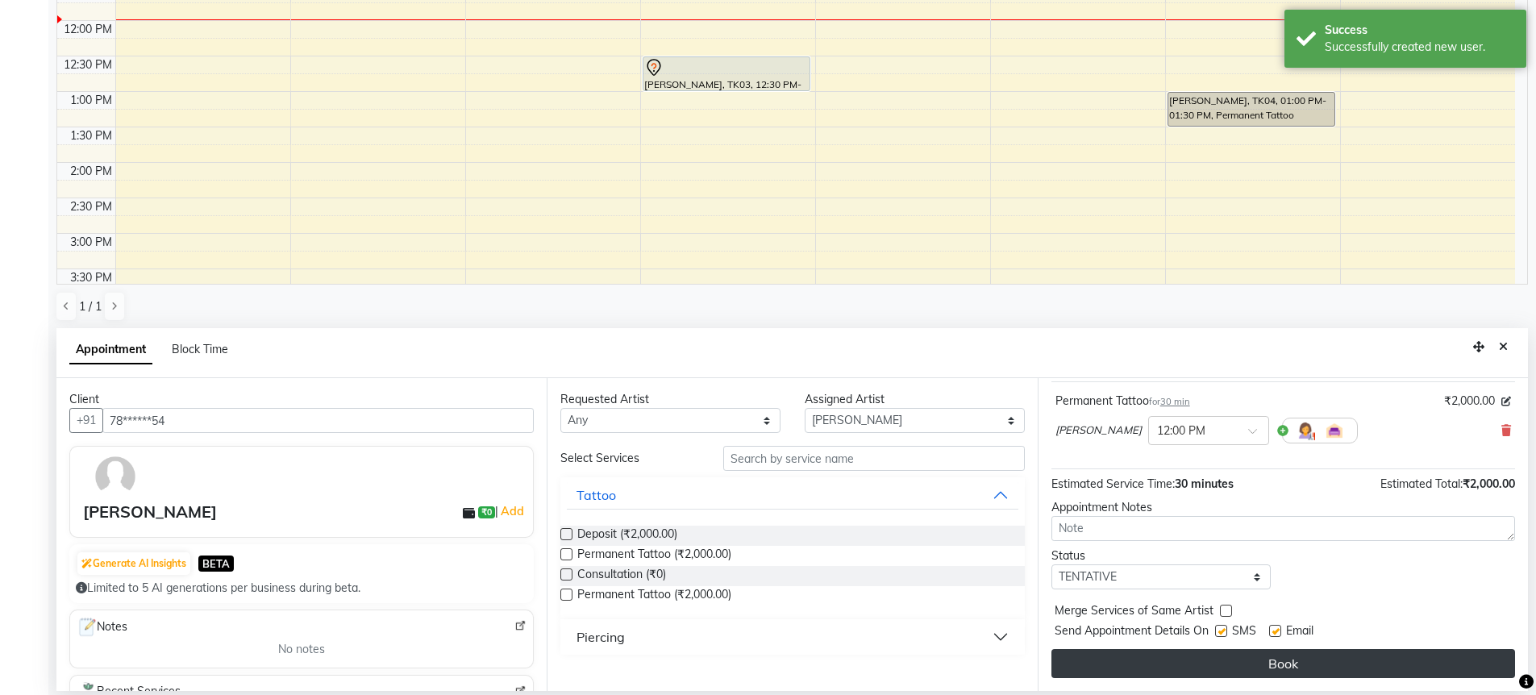
click at [1142, 661] on button "Book" at bounding box center [1283, 663] width 464 height 29
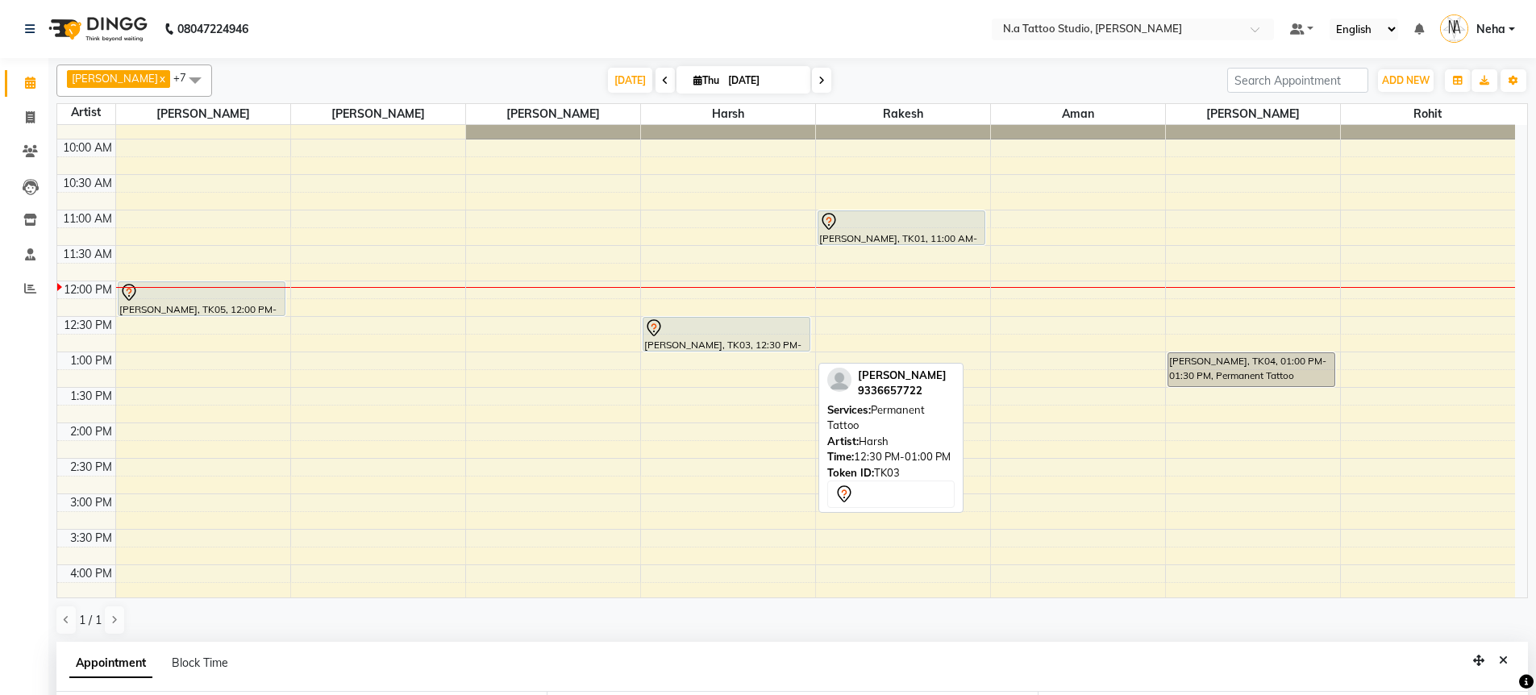
scroll to position [89, 0]
